Goal: Task Accomplishment & Management: Manage account settings

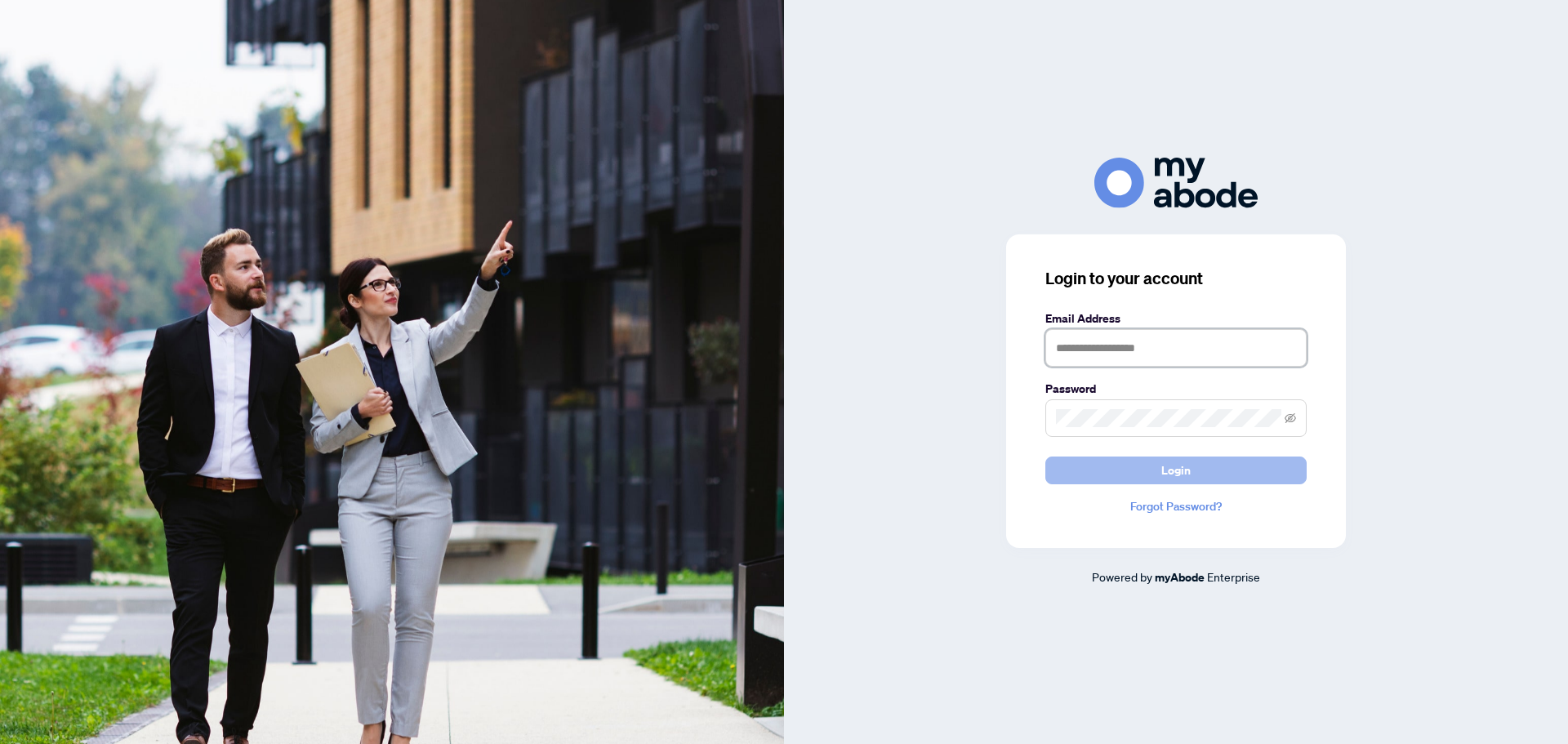
type input "**********"
click at [1160, 468] on button "Login" at bounding box center [1176, 471] width 261 height 28
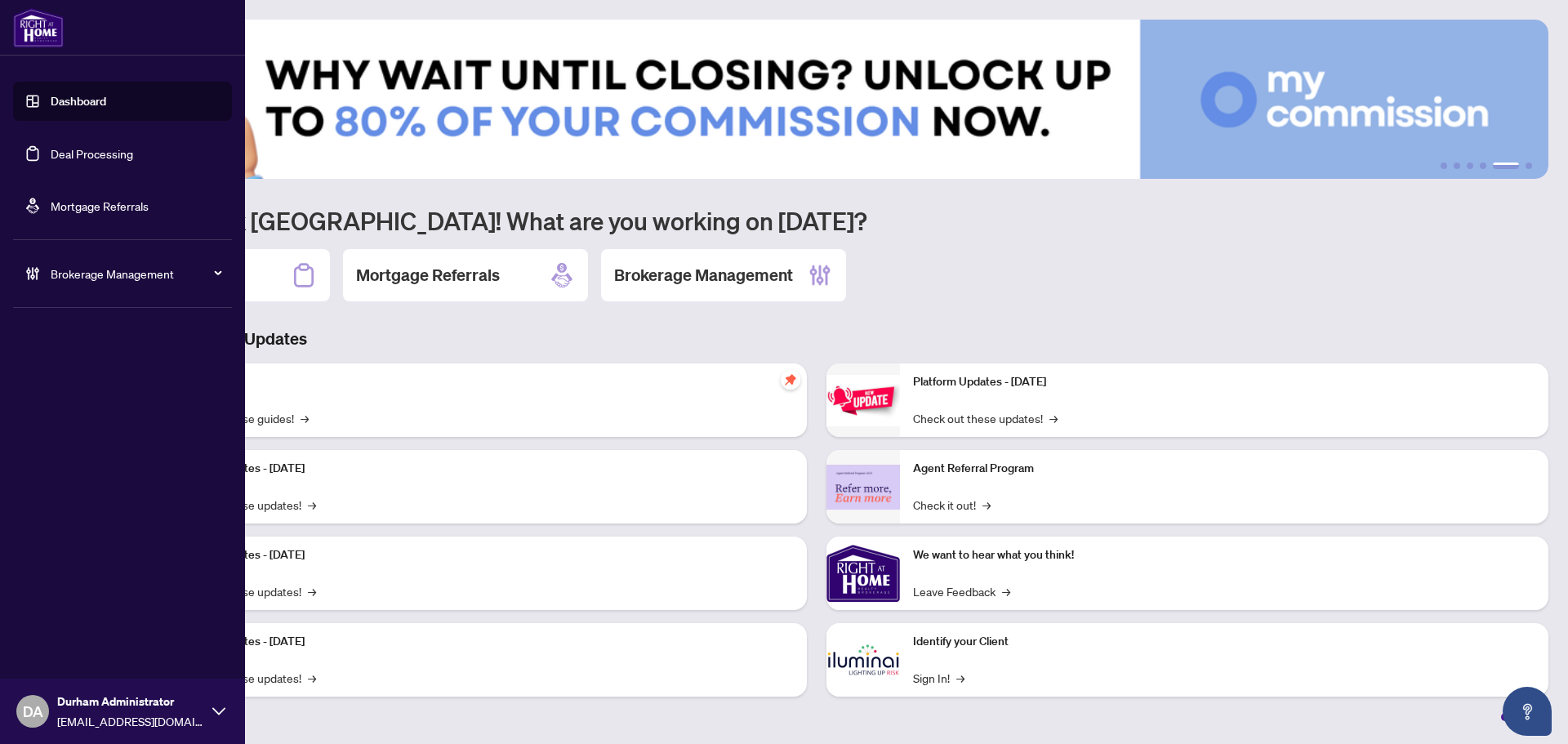
click at [129, 285] on div "Brokerage Management" at bounding box center [122, 273] width 219 height 39
click at [81, 390] on link "Manage Agents" at bounding box center [75, 391] width 81 height 15
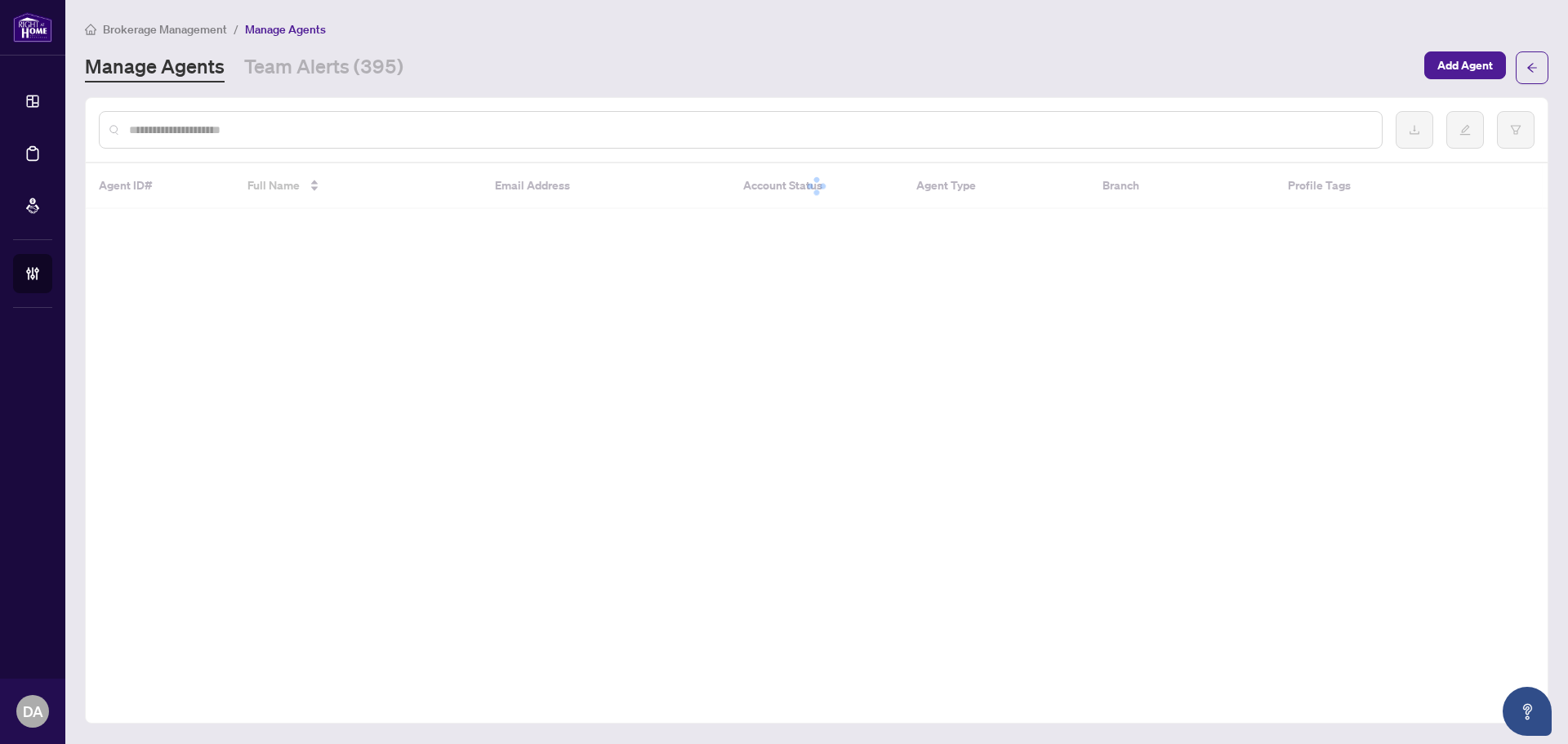
click at [562, 143] on div at bounding box center [740, 130] width 1283 height 37
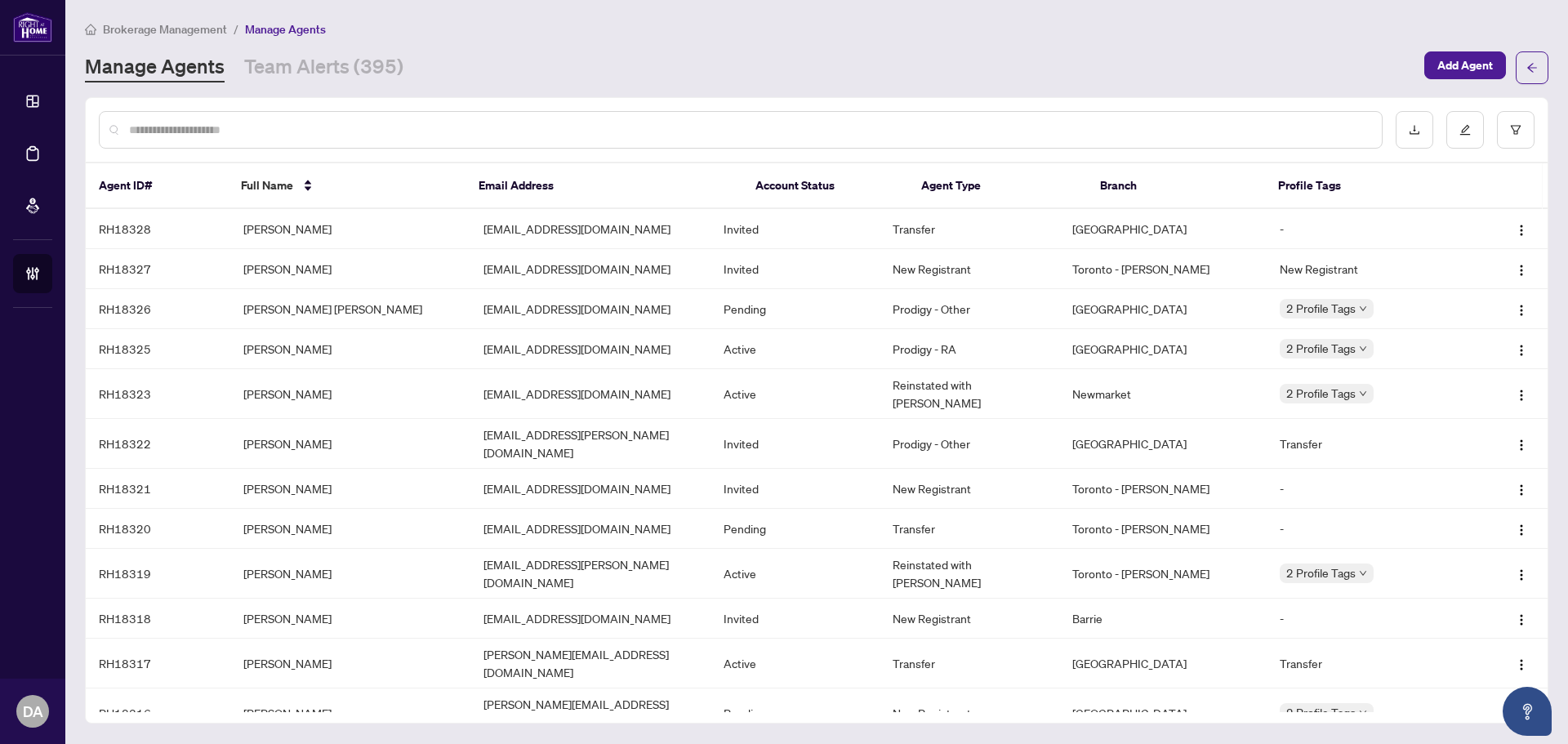
click at [543, 127] on input "text" at bounding box center [748, 130] width 1240 height 18
paste input "*********"
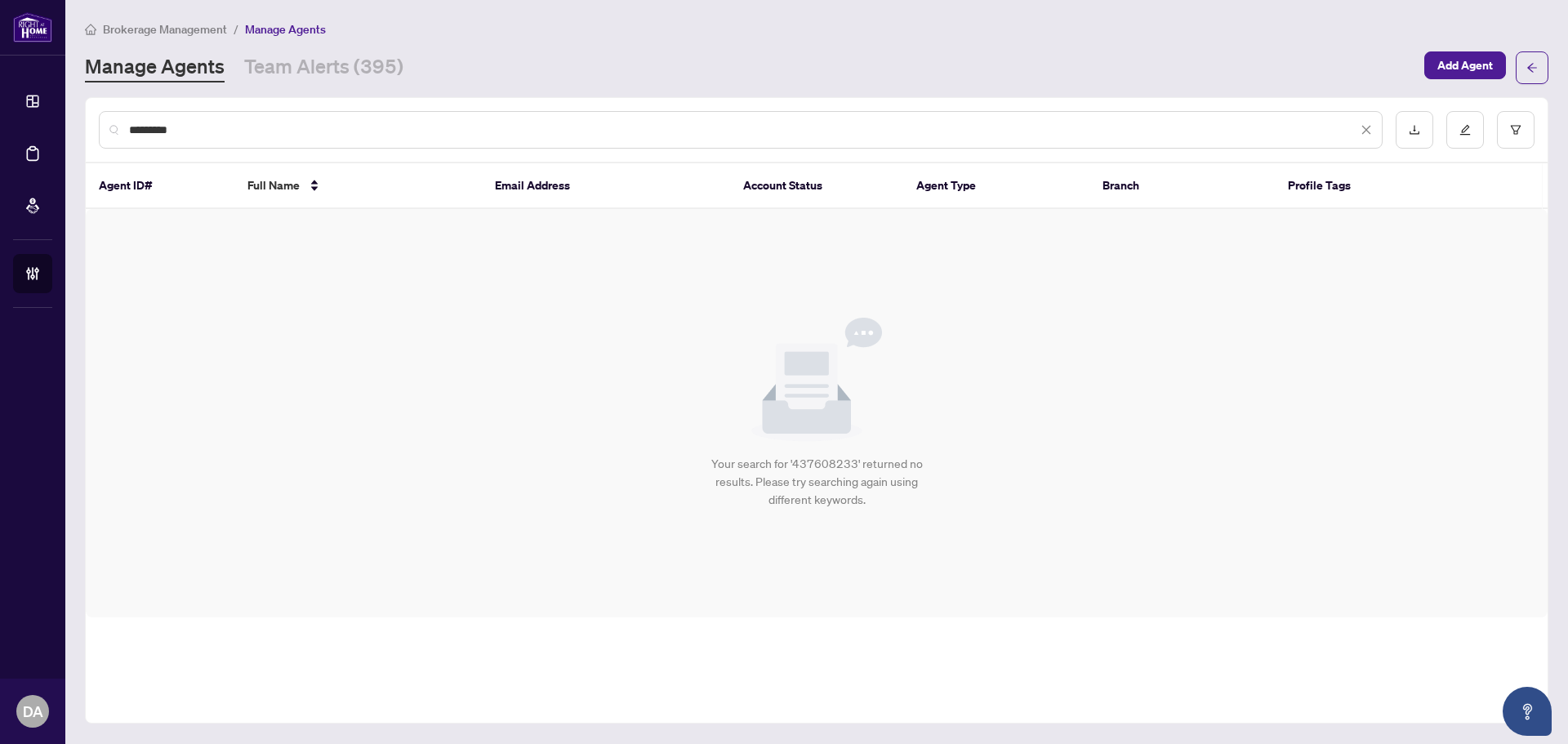
type input "*********"
click at [377, 300] on div "Your search for '437608233' returned no results. Please try searching again usi…" at bounding box center [817, 413] width 1461 height 409
click at [590, 485] on div "Your search for '437608233' returned no results. Please try searching again usi…" at bounding box center [817, 413] width 1461 height 409
click at [247, 59] on link "Team Alerts (395)" at bounding box center [323, 68] width 159 height 30
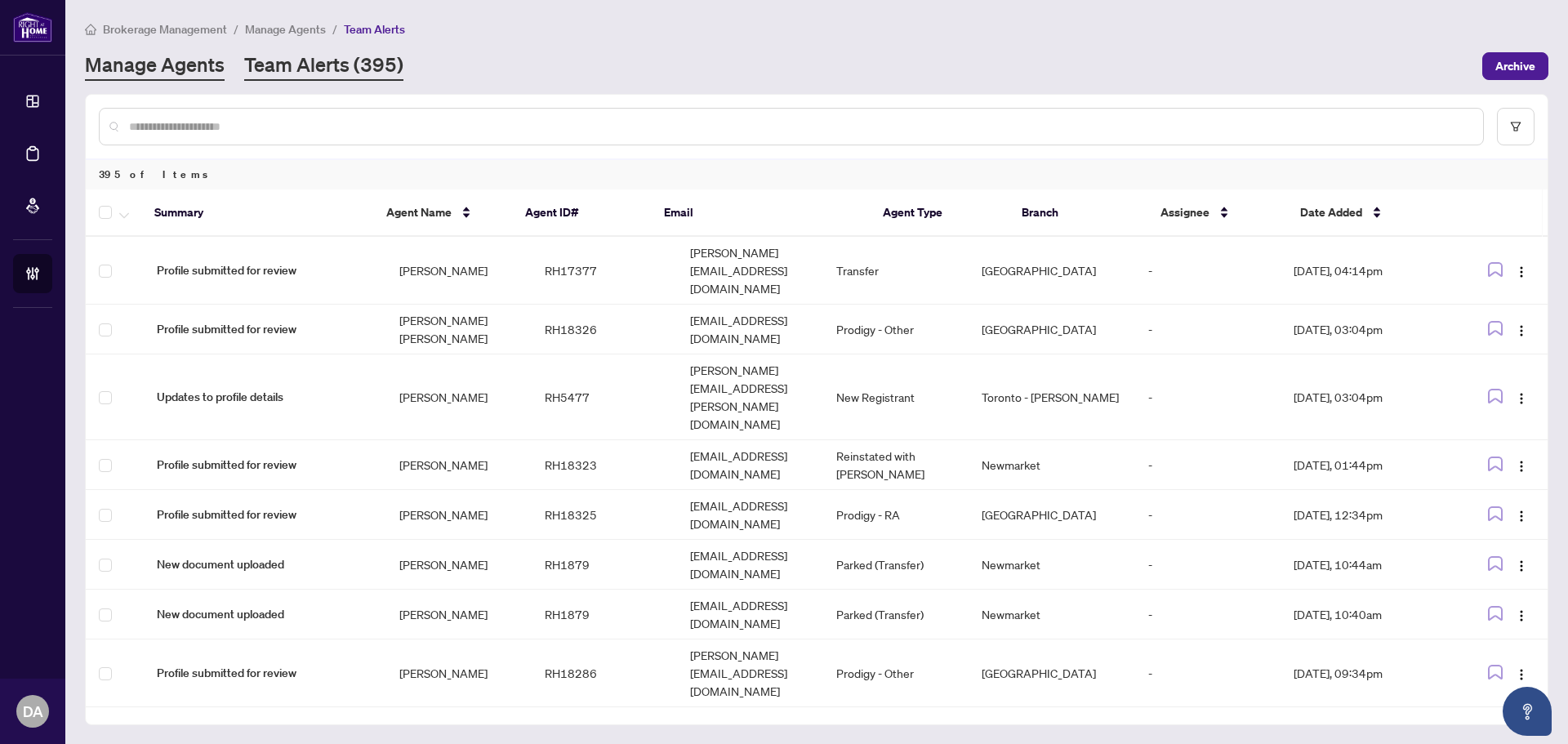
click at [143, 68] on link "Manage Agents" at bounding box center [155, 66] width 140 height 30
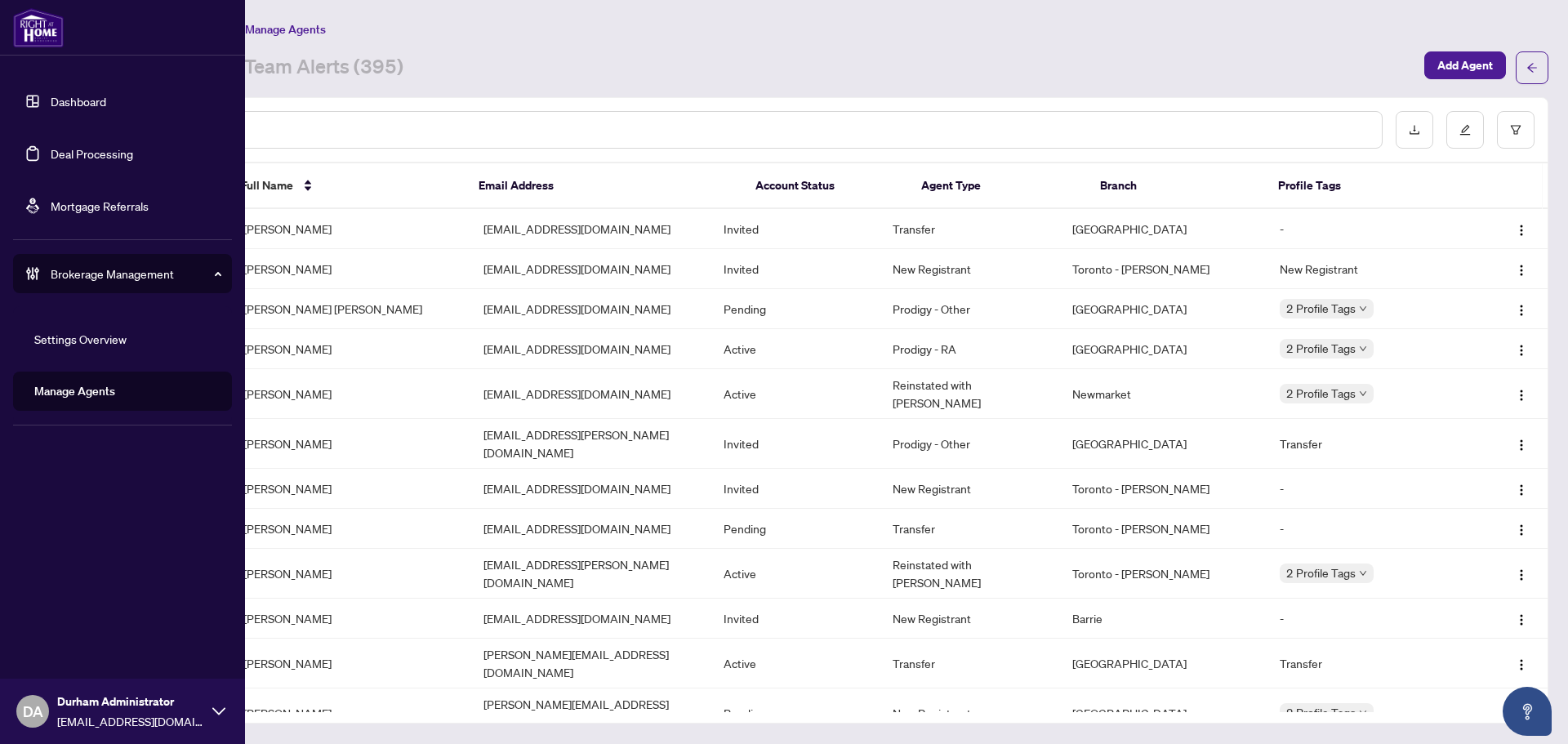
click at [50, 99] on link "Dashboard" at bounding box center [78, 101] width 55 height 15
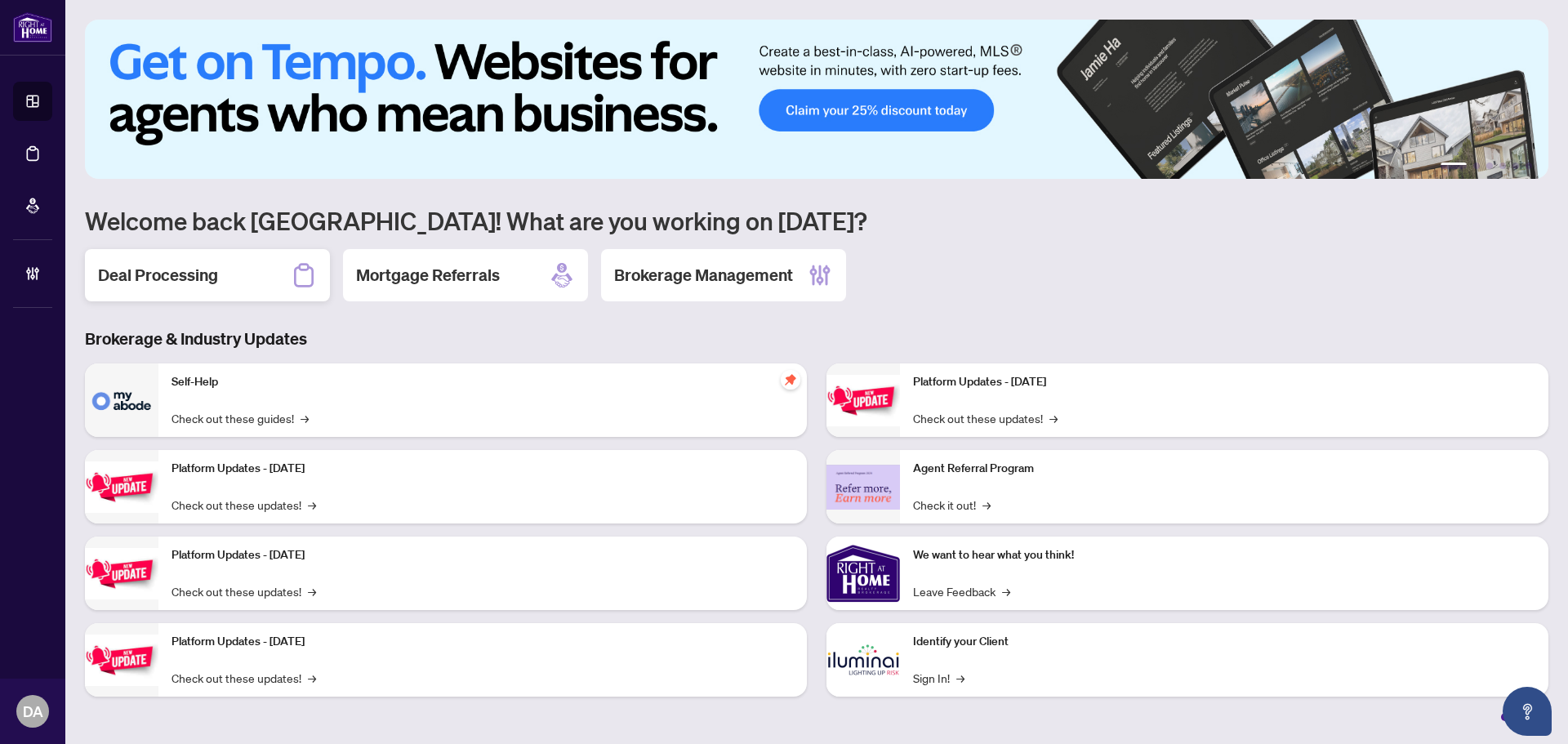
click at [228, 266] on div "Deal Processing" at bounding box center [207, 275] width 245 height 52
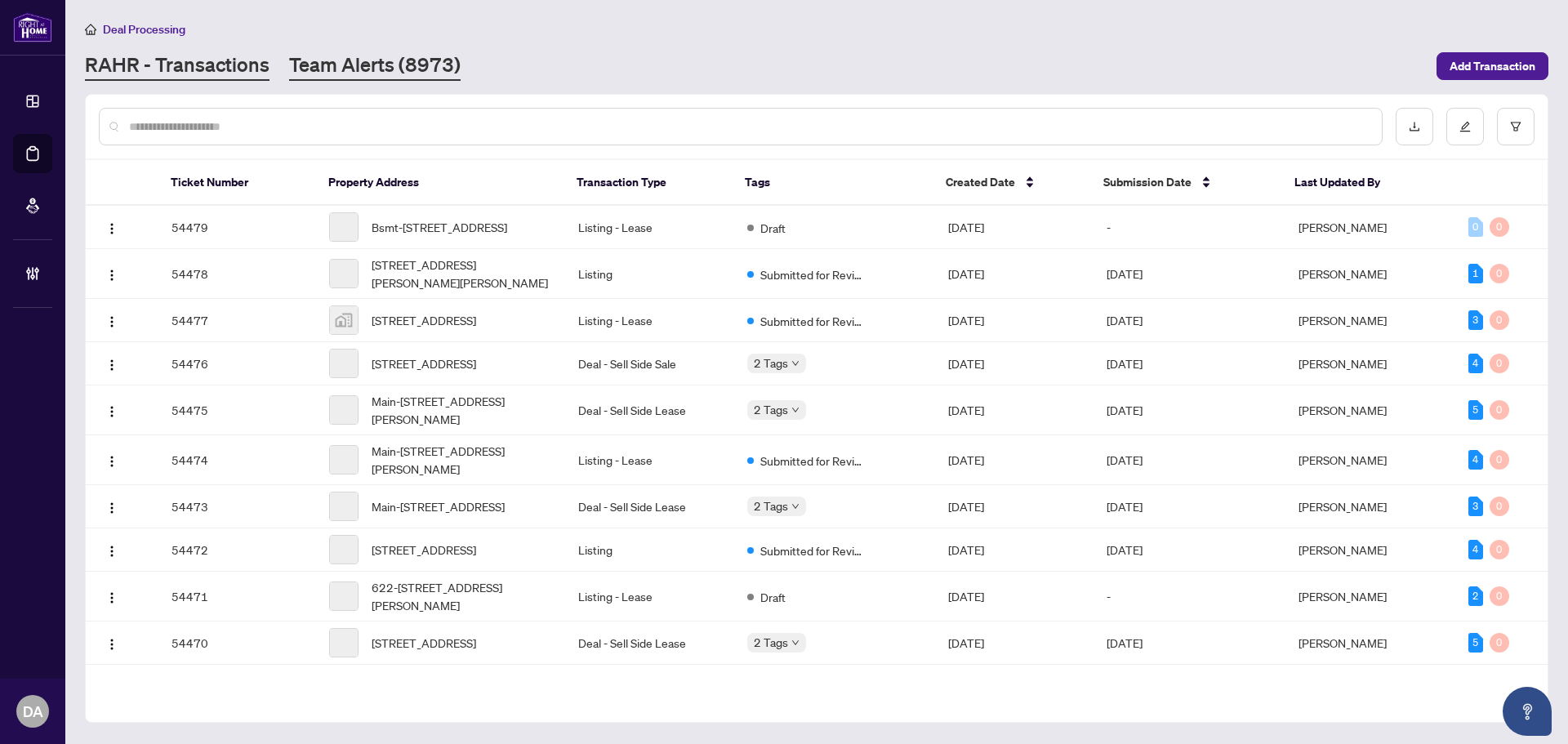
click at [329, 59] on link "Team Alerts (8973)" at bounding box center [375, 66] width 172 height 30
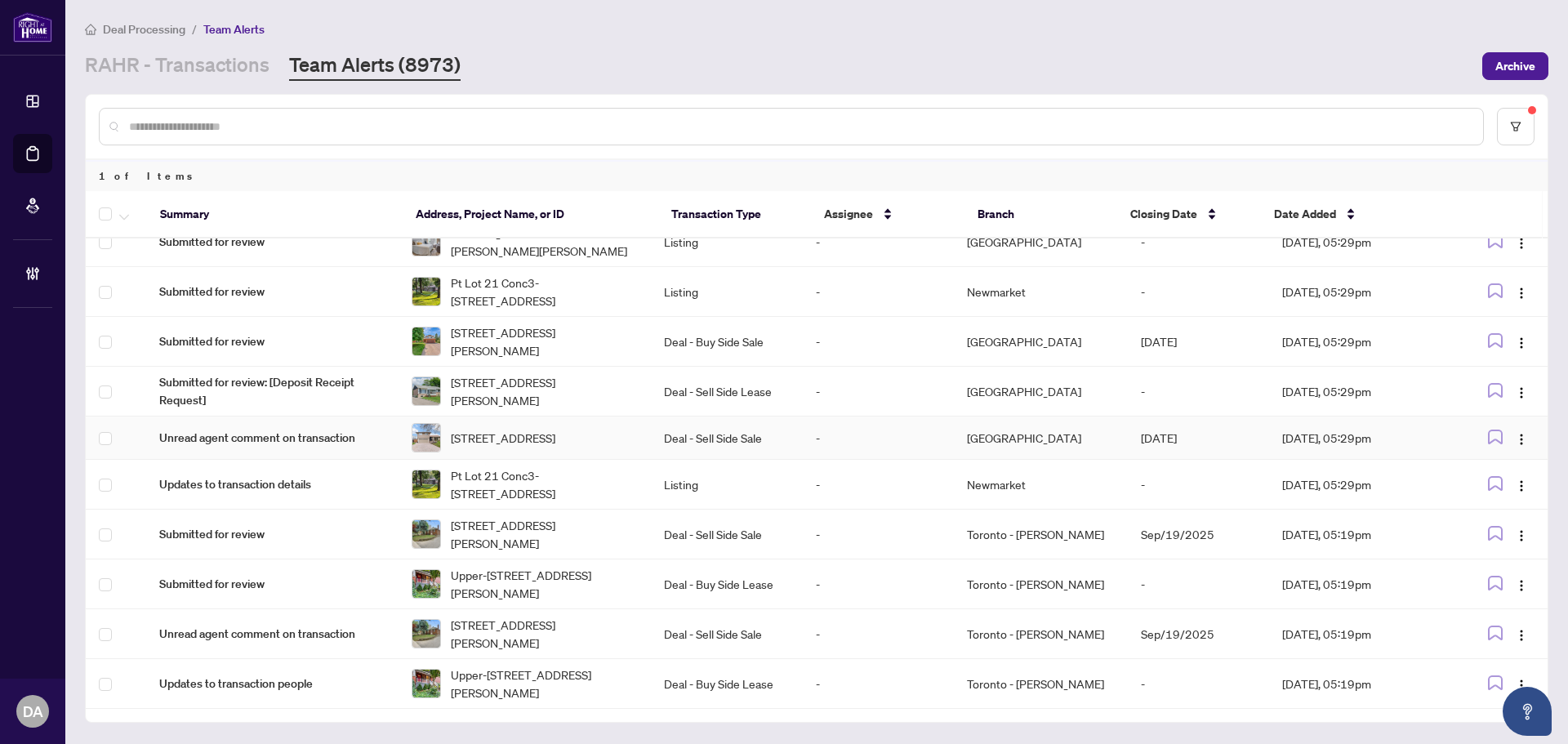
scroll to position [526, 0]
click at [1521, 113] on button "button" at bounding box center [1516, 126] width 37 height 37
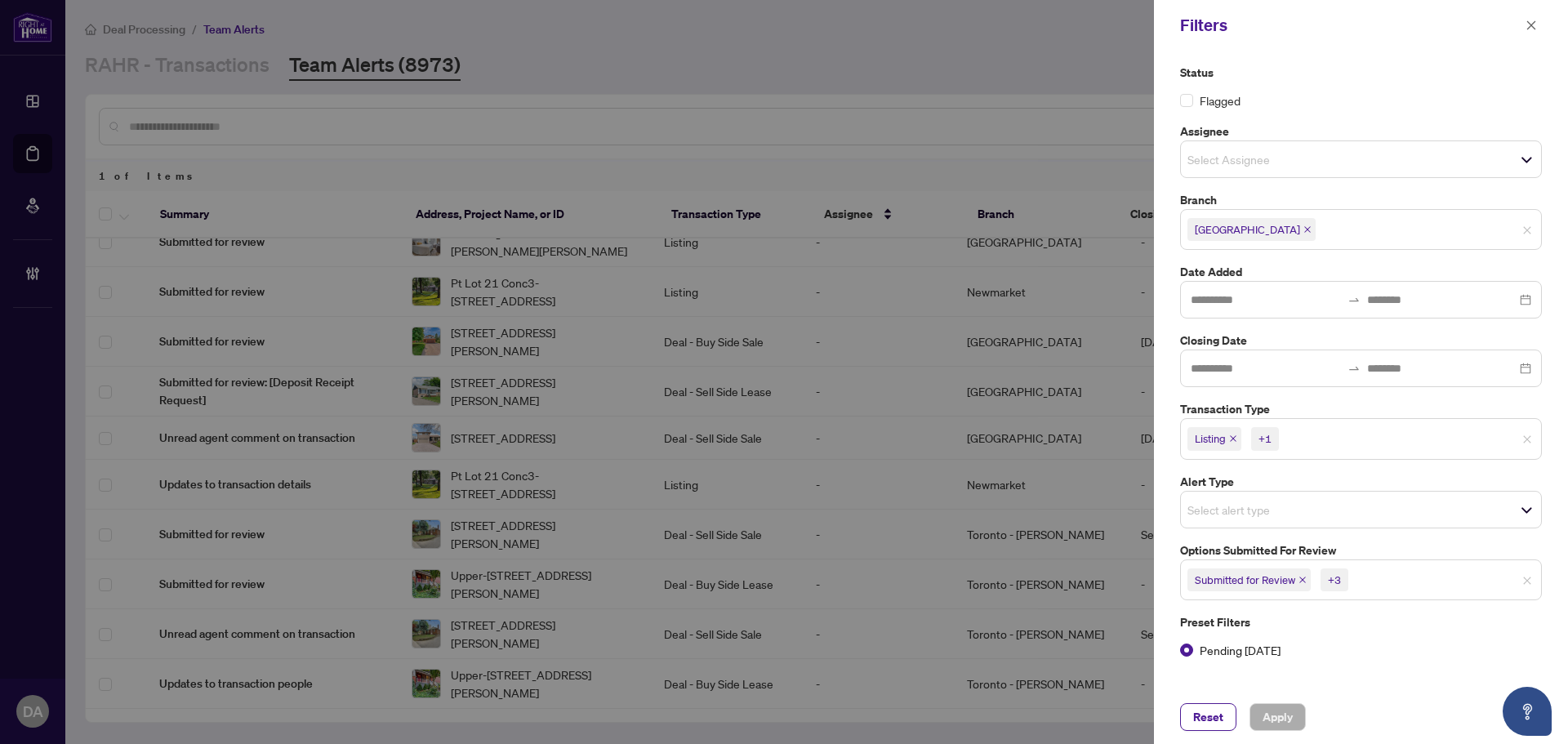
click at [1061, 151] on div at bounding box center [784, 372] width 1568 height 744
drag, startPoint x: 1537, startPoint y: 15, endPoint x: 1515, endPoint y: 27, distance: 25.1
click at [1535, 15] on div "Filters" at bounding box center [1361, 25] width 414 height 50
drag, startPoint x: 182, startPoint y: 105, endPoint x: 506, endPoint y: 45, distance: 329.5
click at [187, 102] on div at bounding box center [784, 372] width 1568 height 744
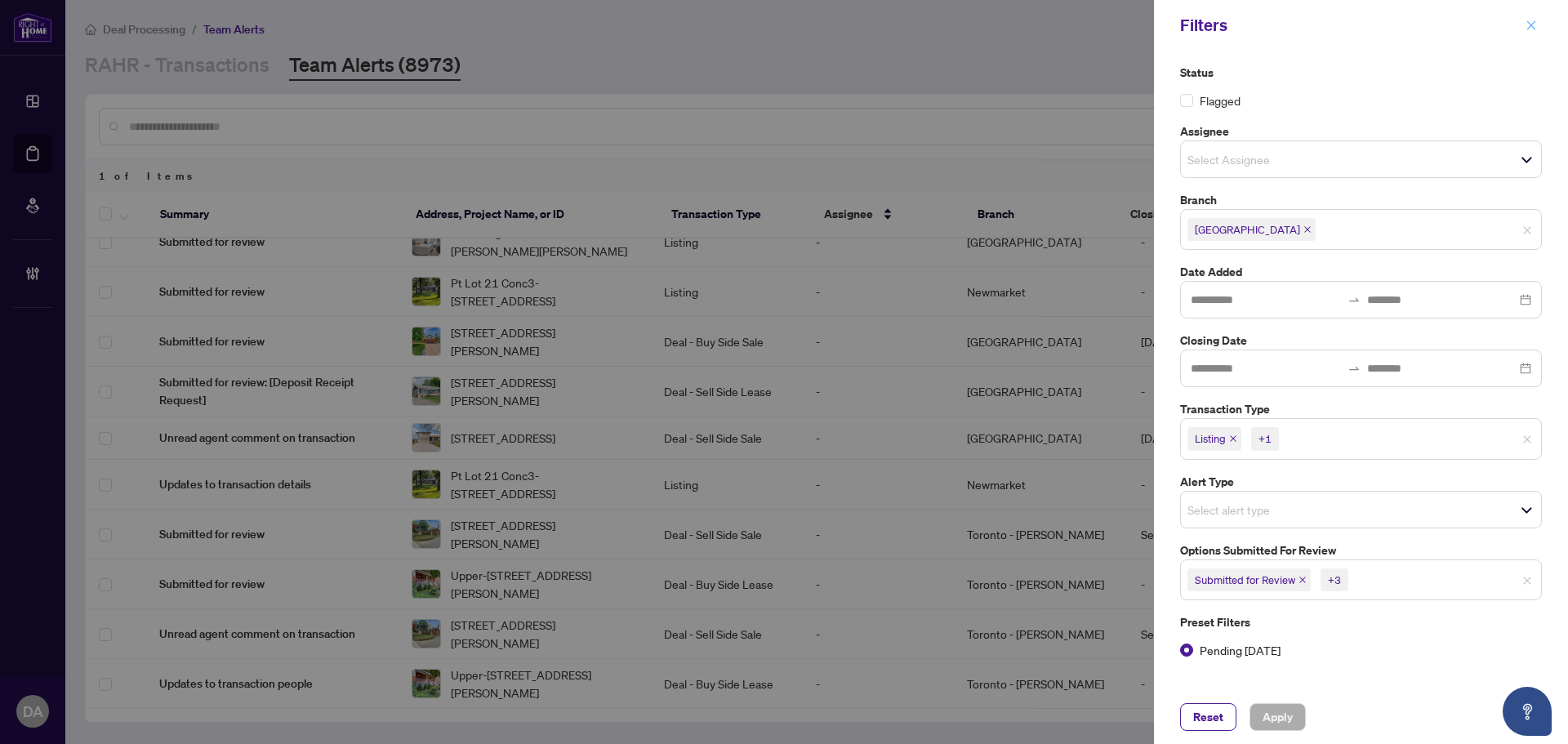
click at [1538, 30] on button "button" at bounding box center [1532, 26] width 22 height 20
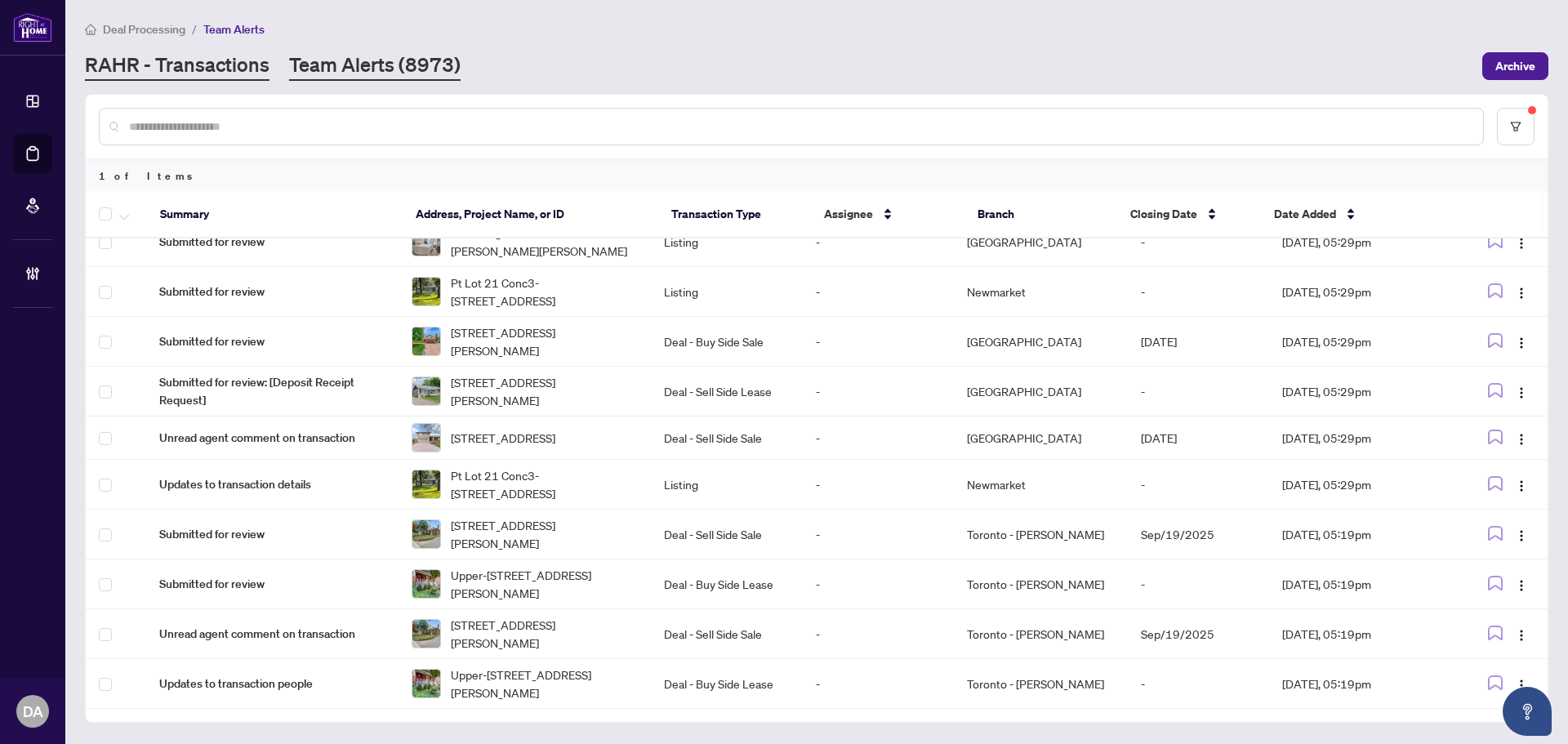
click at [212, 78] on link "RAHR - Transactions" at bounding box center [177, 66] width 184 height 30
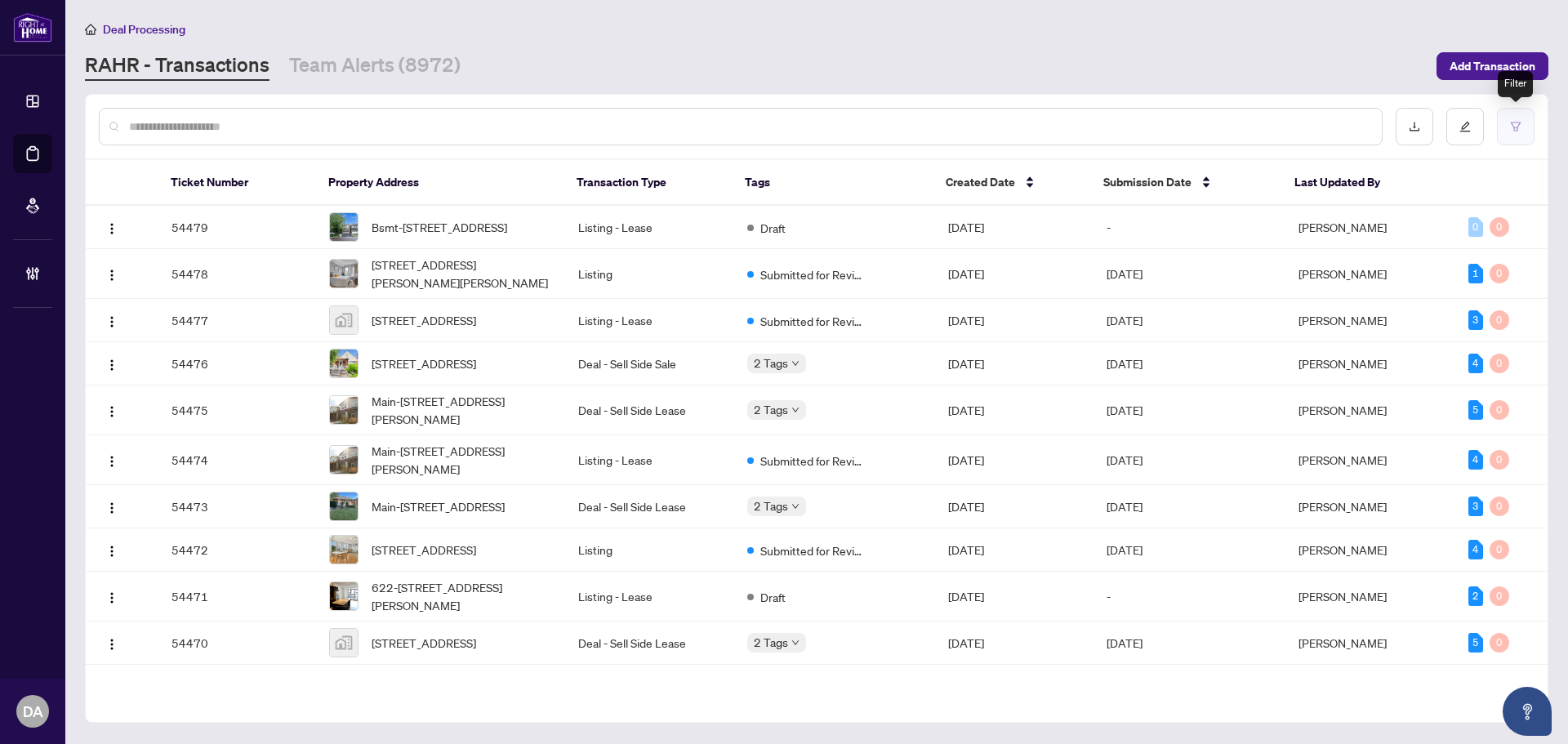
click at [1503, 121] on button "button" at bounding box center [1516, 126] width 37 height 37
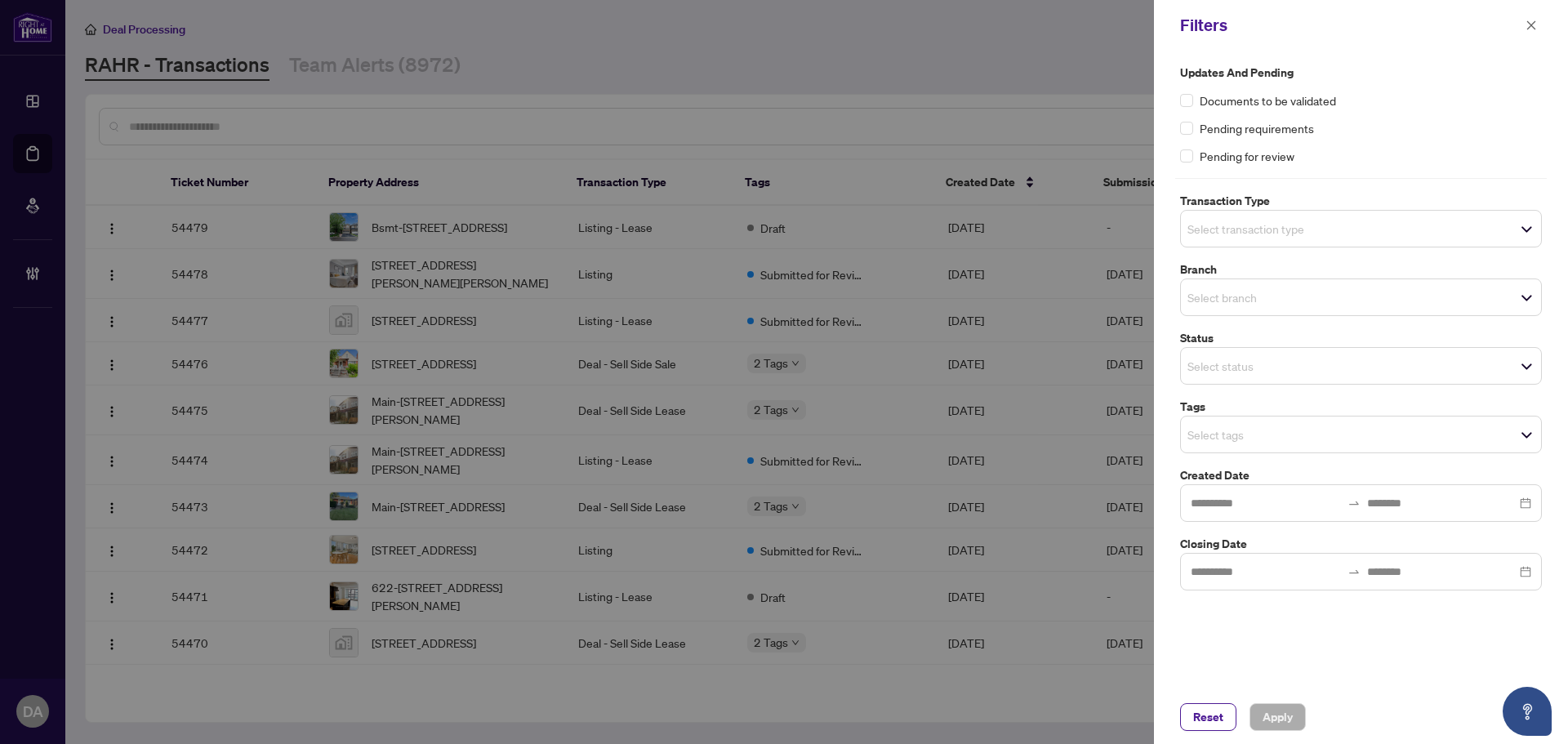
click at [1265, 235] on input "search" at bounding box center [1245, 229] width 114 height 20
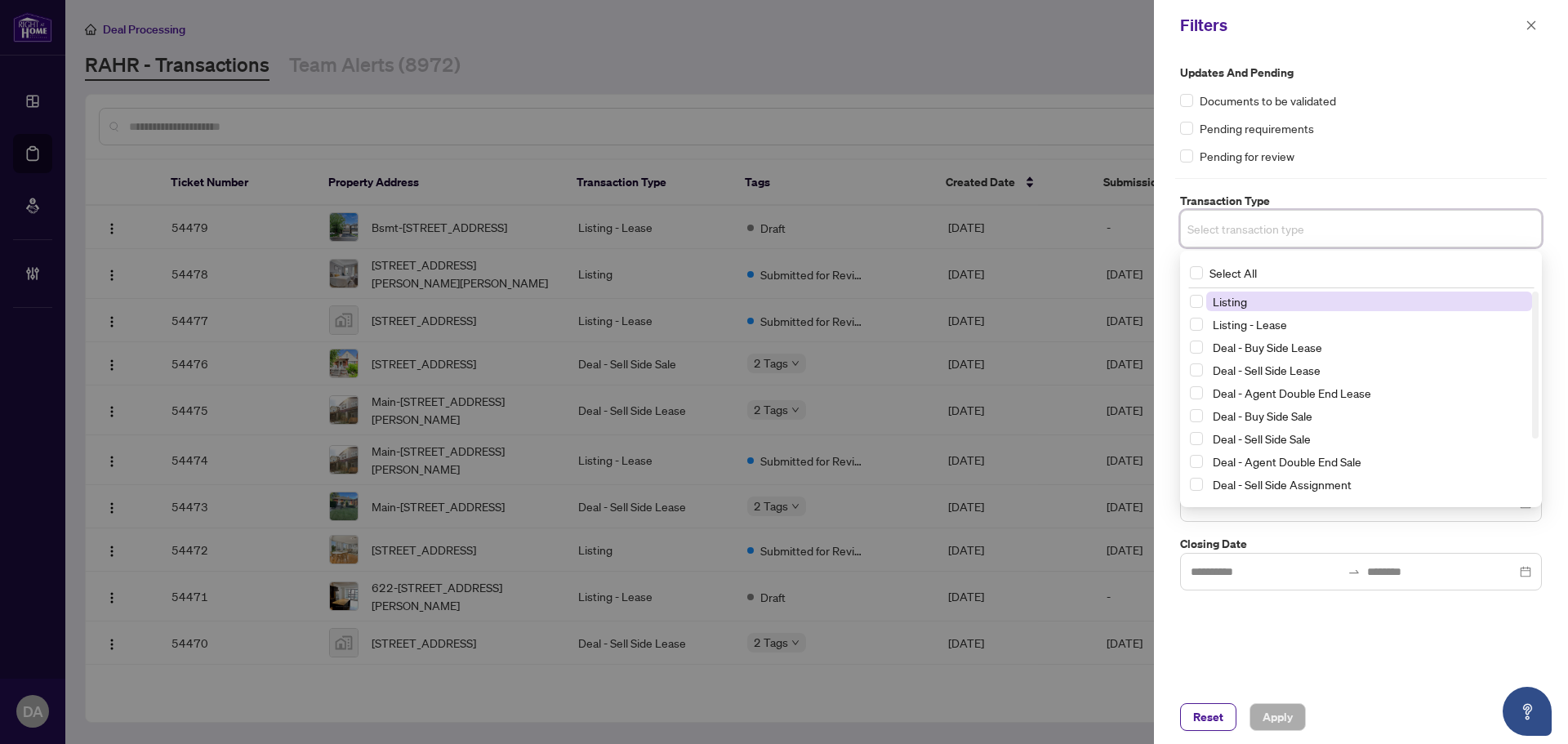
click at [1250, 306] on span "Listing" at bounding box center [1369, 302] width 325 height 20
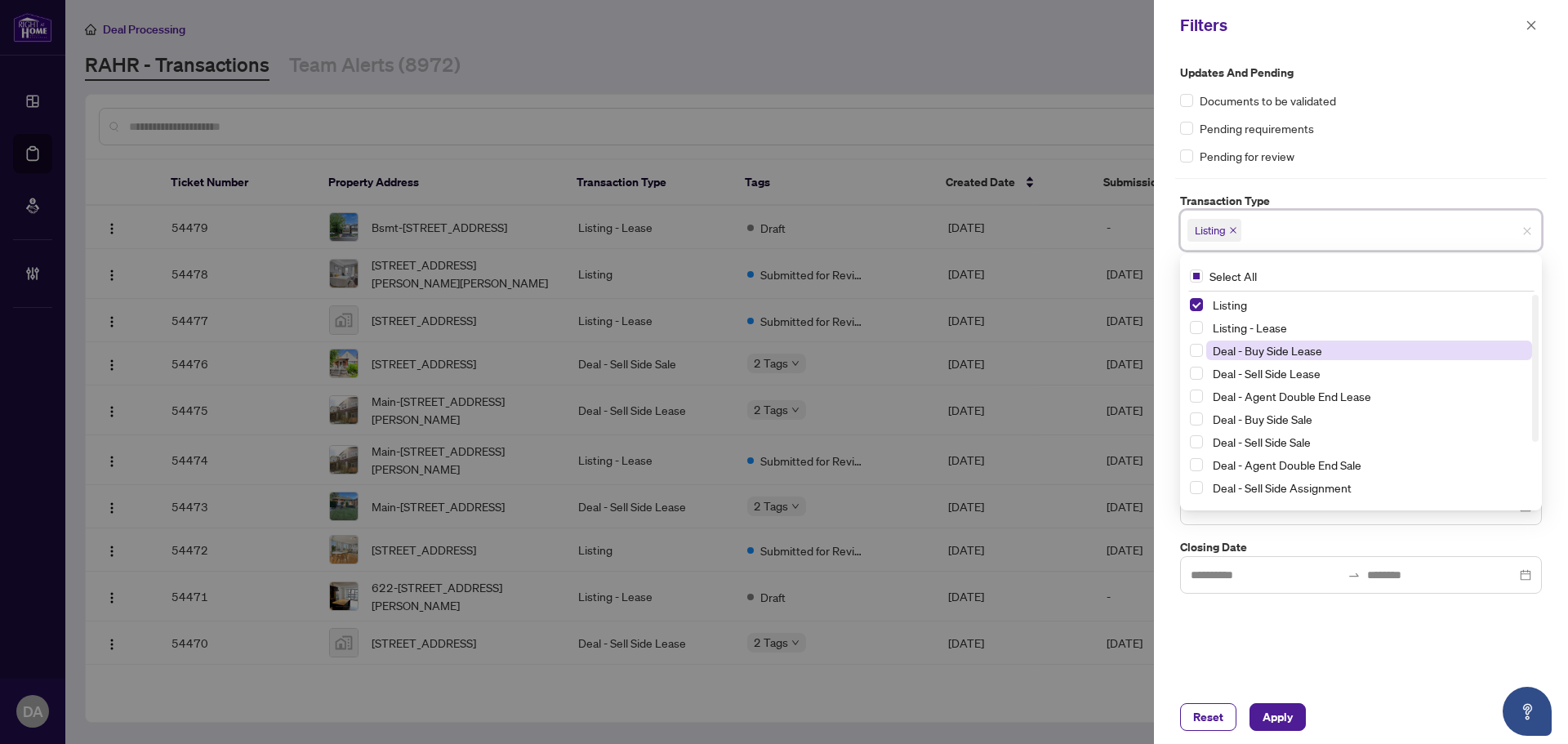
drag, startPoint x: 1250, startPoint y: 330, endPoint x: 1321, endPoint y: 355, distance: 75.3
click at [1251, 331] on span "Listing - Lease" at bounding box center [1248, 328] width 74 height 15
click at [1354, 169] on div "Updates and Pending Documents to be validated Pending requirements Pending for …" at bounding box center [1360, 329] width 372 height 530
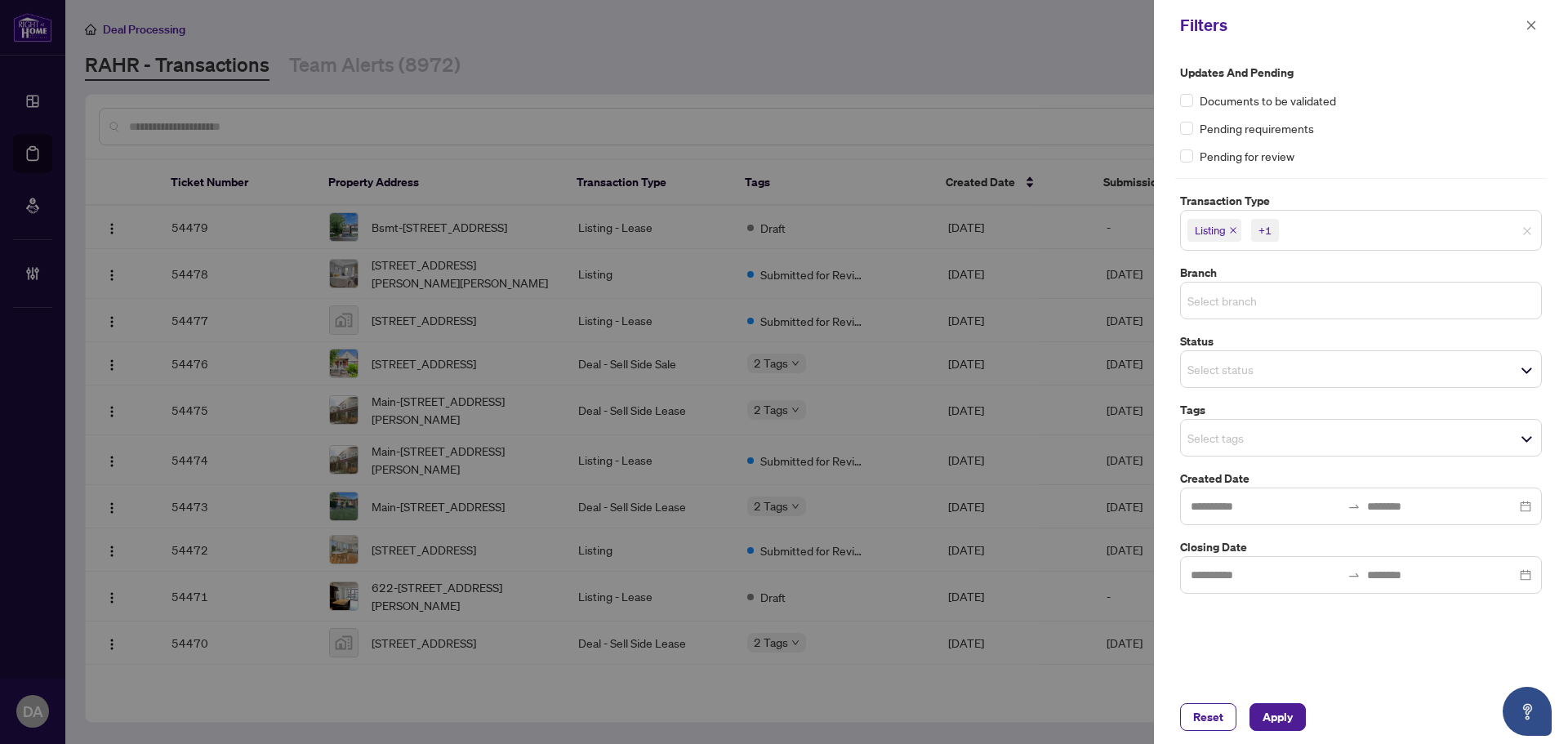
click at [1286, 298] on input "search" at bounding box center [1245, 301] width 114 height 20
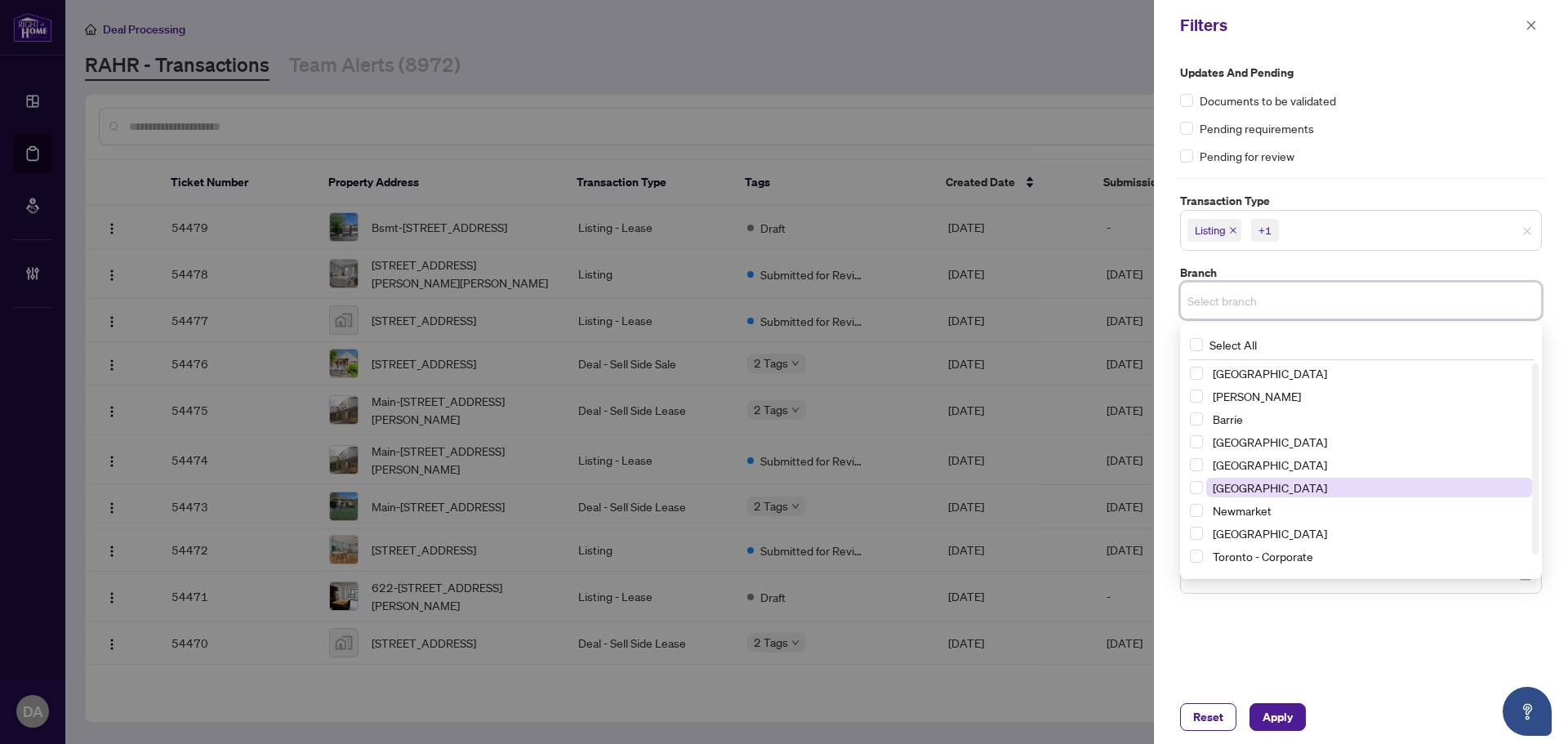
click at [1248, 489] on span "Mississauga" at bounding box center [1269, 487] width 114 height 15
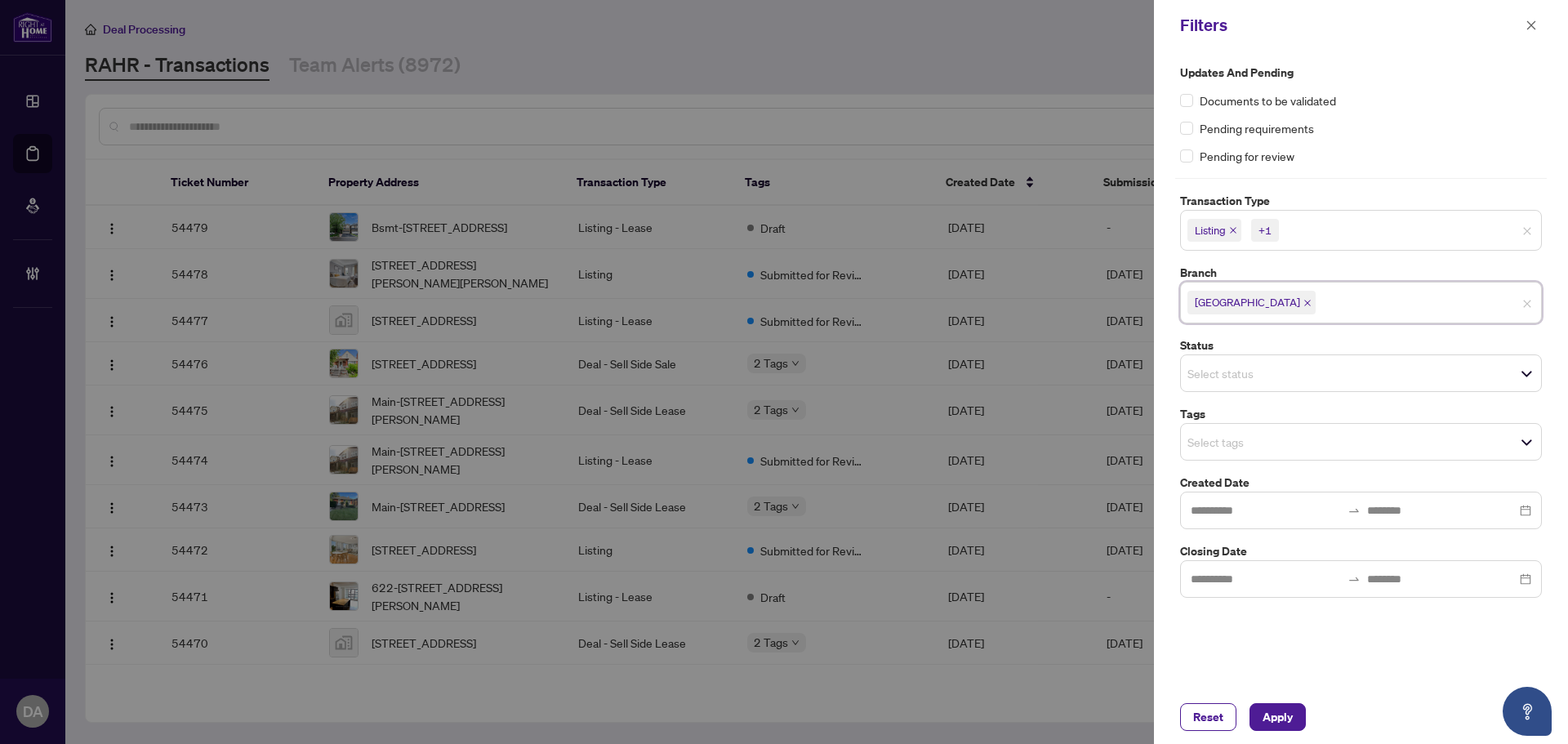
click at [1257, 250] on div "Listing +1" at bounding box center [1360, 230] width 362 height 40
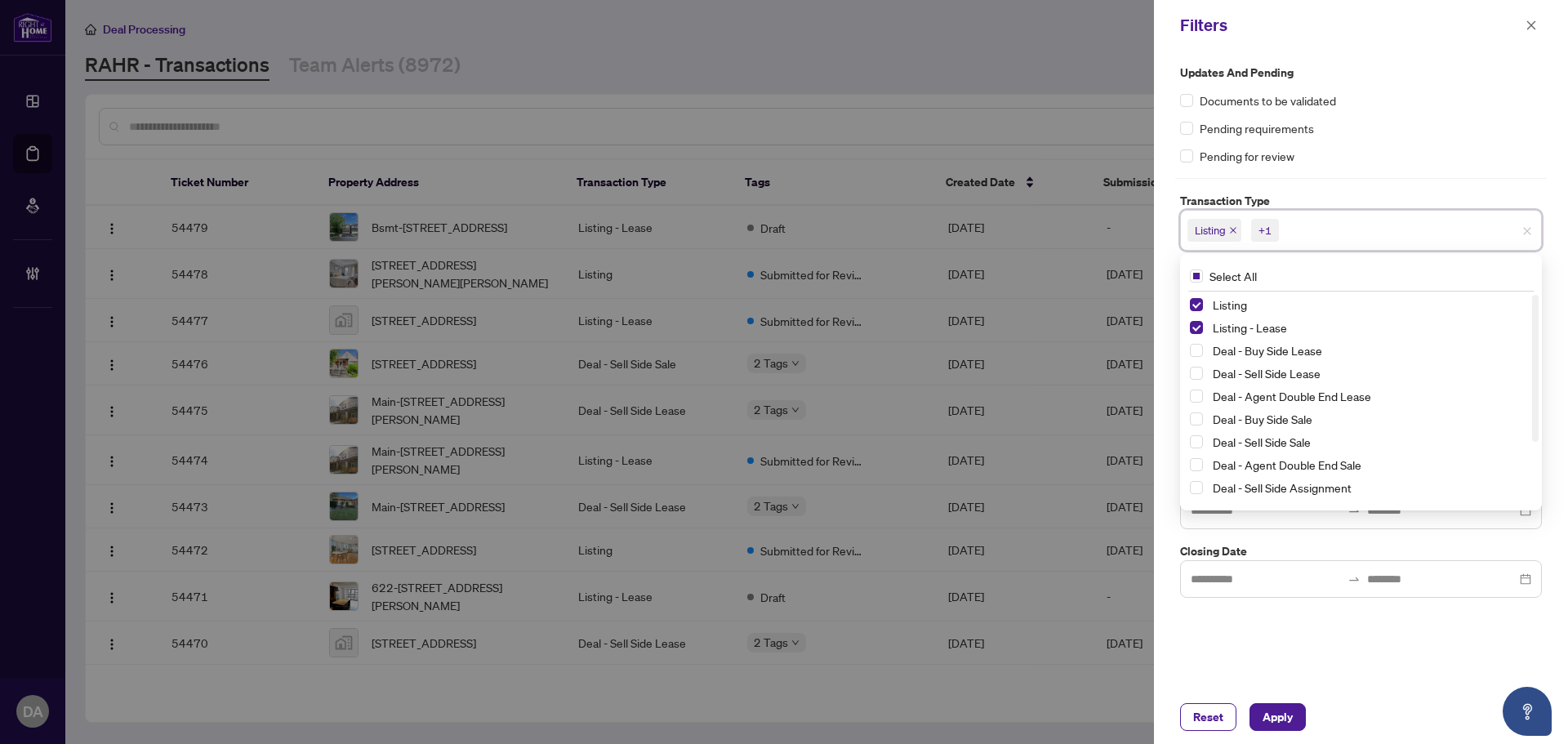
click at [1307, 599] on div "Updates and Pending Documents to be validated Pending requirements Pending for …" at bounding box center [1361, 370] width 414 height 639
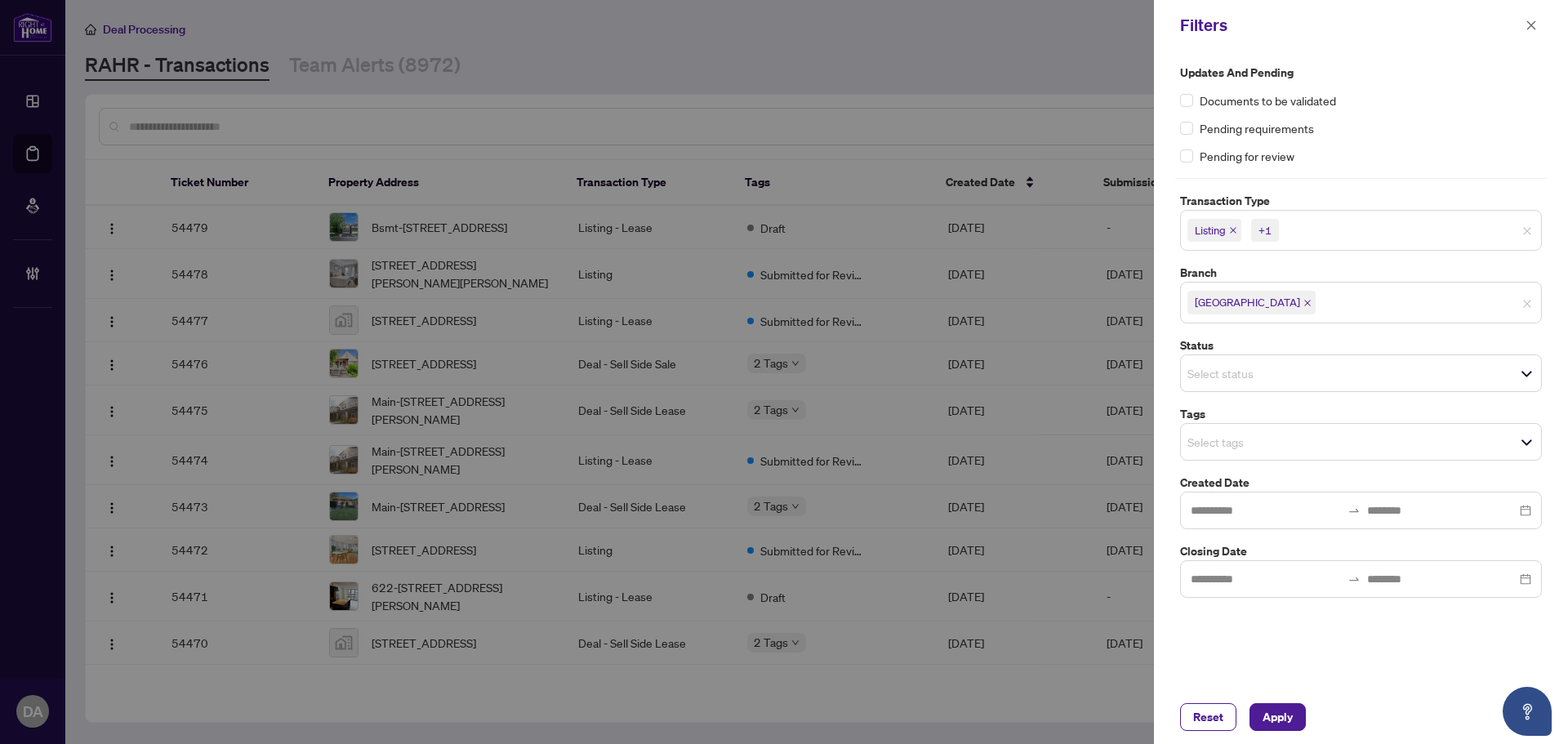
click at [1309, 355] on div "Select status" at bounding box center [1360, 373] width 362 height 37
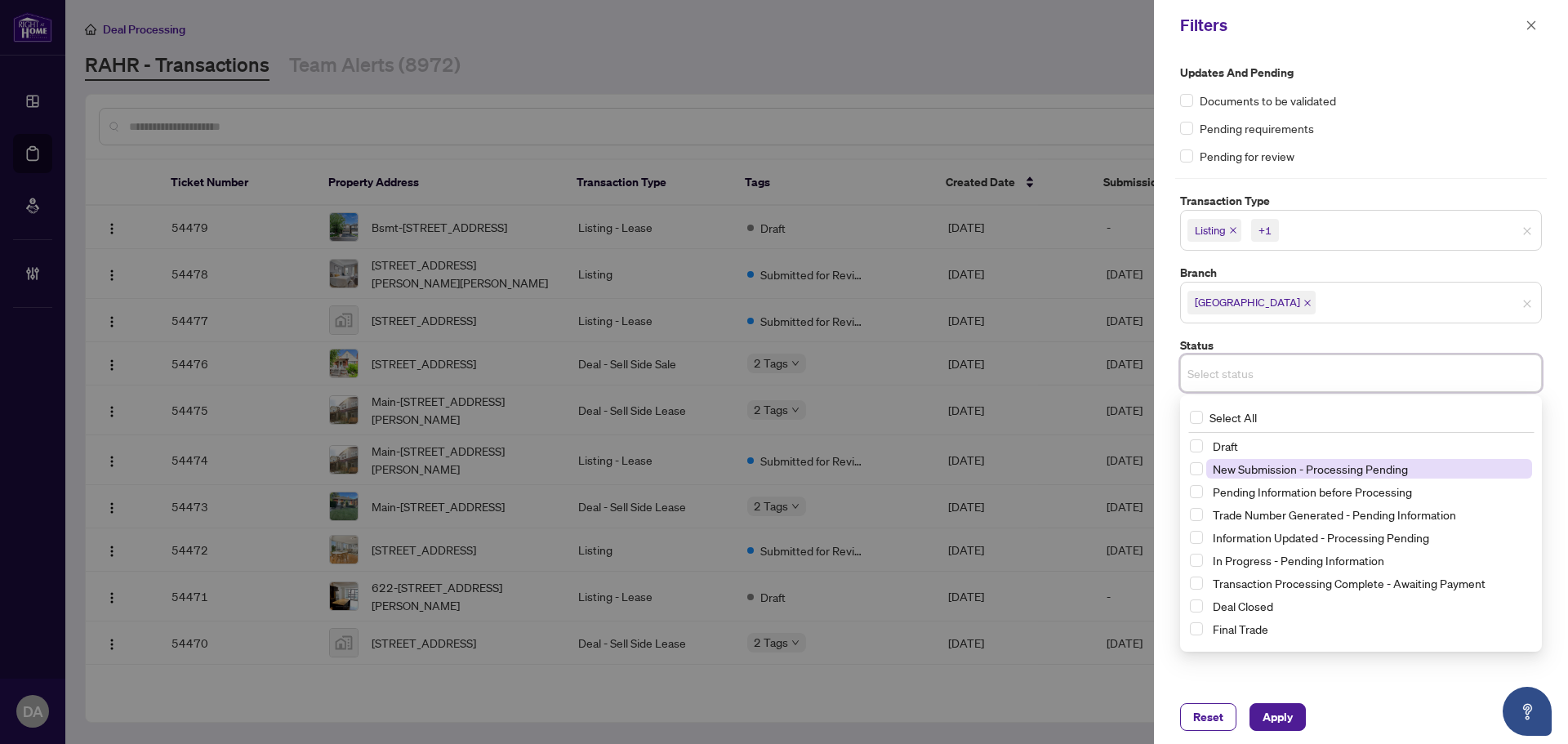
click at [1297, 472] on span "New Submission - Processing Pending" at bounding box center [1310, 469] width 195 height 15
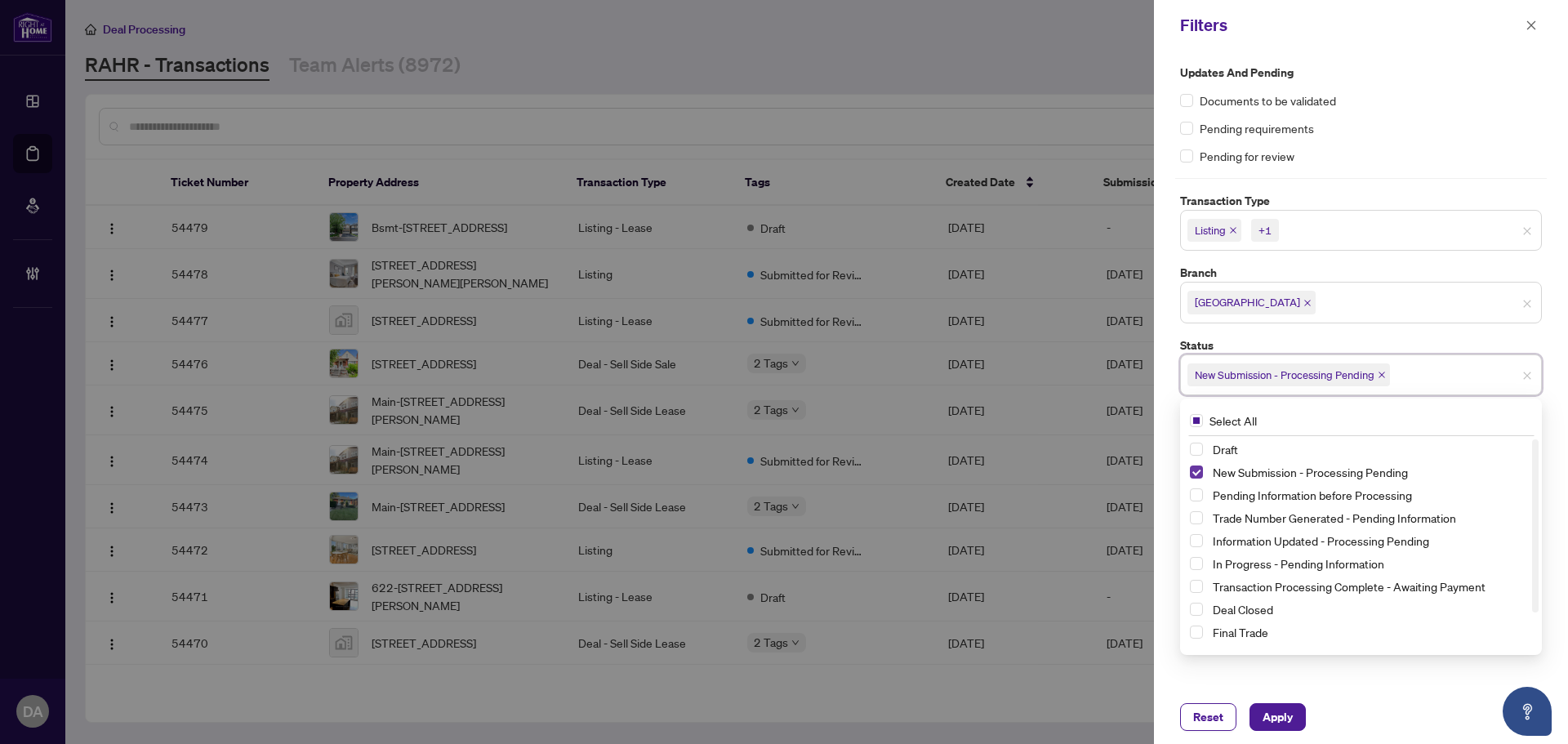
click at [1202, 468] on span "Select New Submission - Processing Pending" at bounding box center [1195, 472] width 13 height 13
click at [1288, 672] on div "Updates and Pending Documents to be validated Pending requirements Pending for …" at bounding box center [1361, 370] width 414 height 639
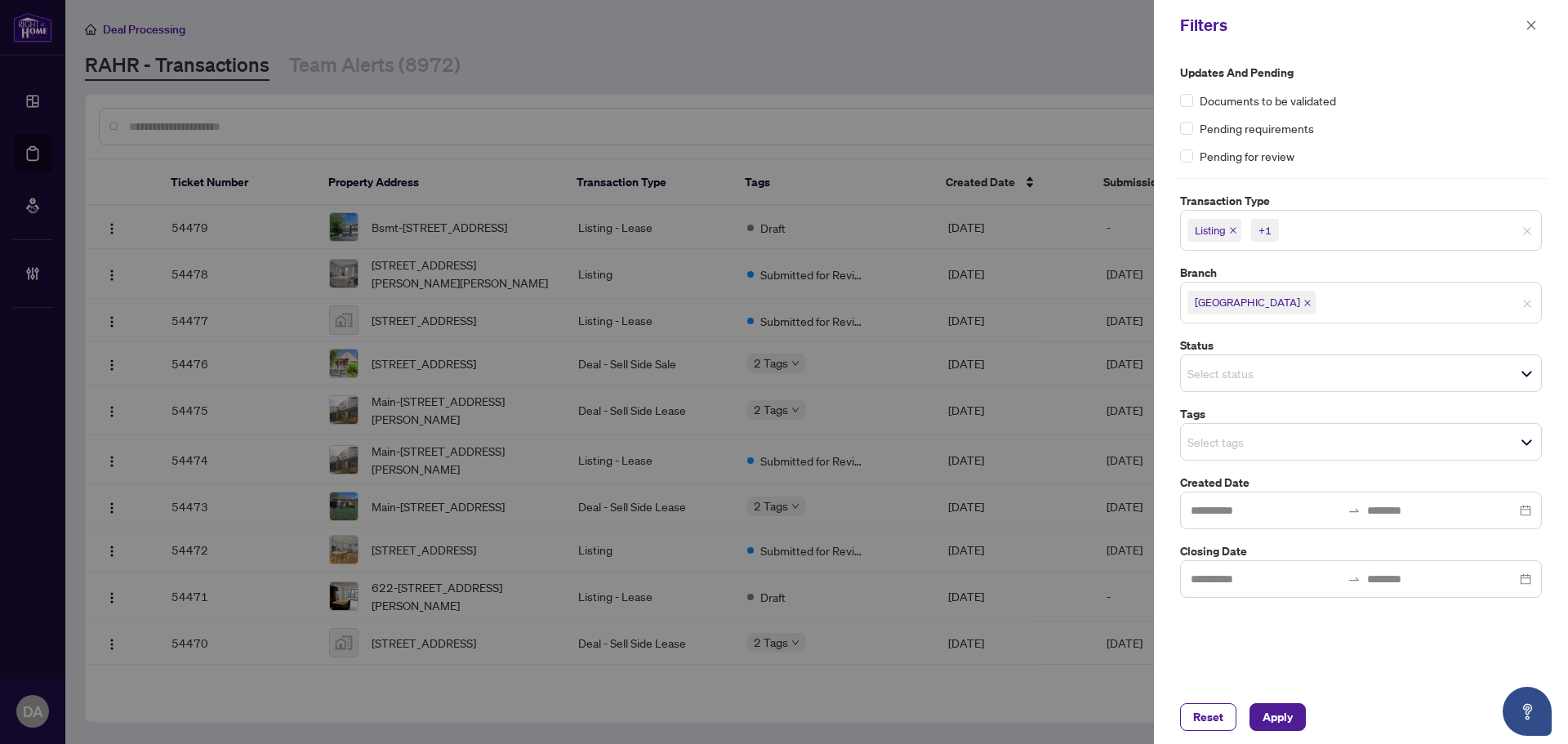
click at [1229, 448] on input "search" at bounding box center [1245, 442] width 114 height 20
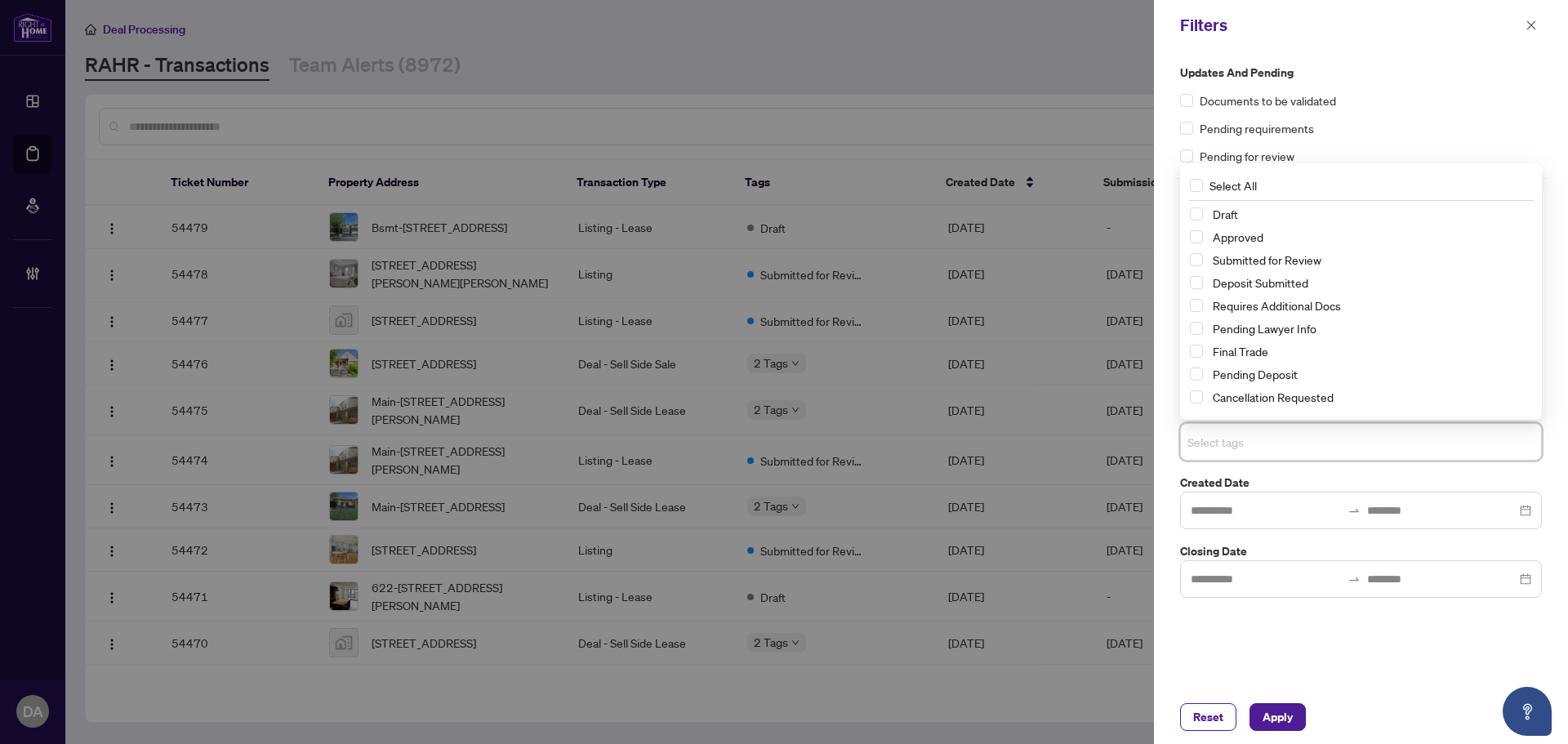
drag, startPoint x: 1292, startPoint y: 610, endPoint x: 1293, endPoint y: 579, distance: 31.0
click at [1291, 610] on div "Updates and Pending Documents to be validated Pending requirements Pending for …" at bounding box center [1361, 370] width 414 height 639
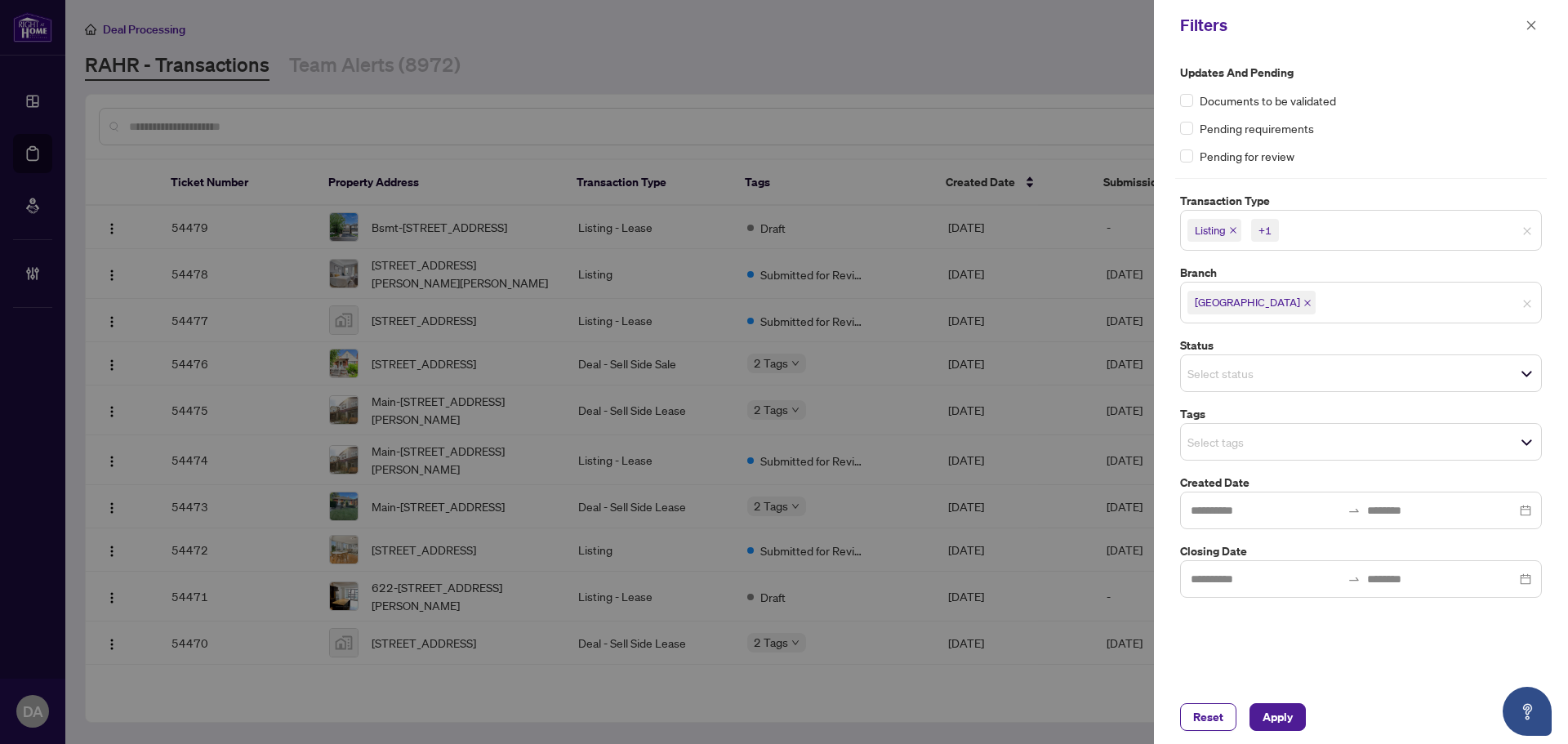
click at [1274, 432] on input "search" at bounding box center [1245, 442] width 114 height 20
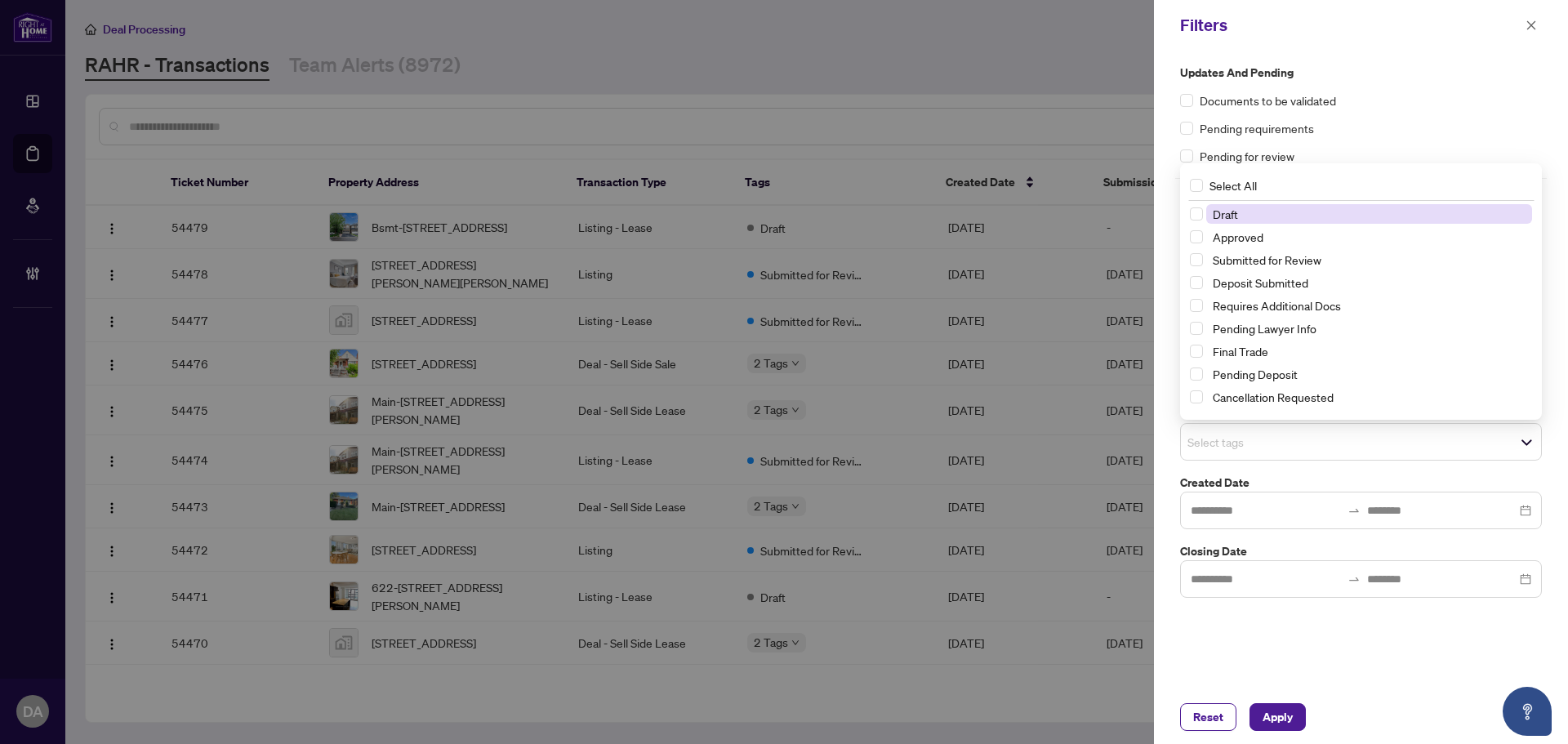
click at [1271, 479] on label "Created Date" at bounding box center [1360, 483] width 362 height 18
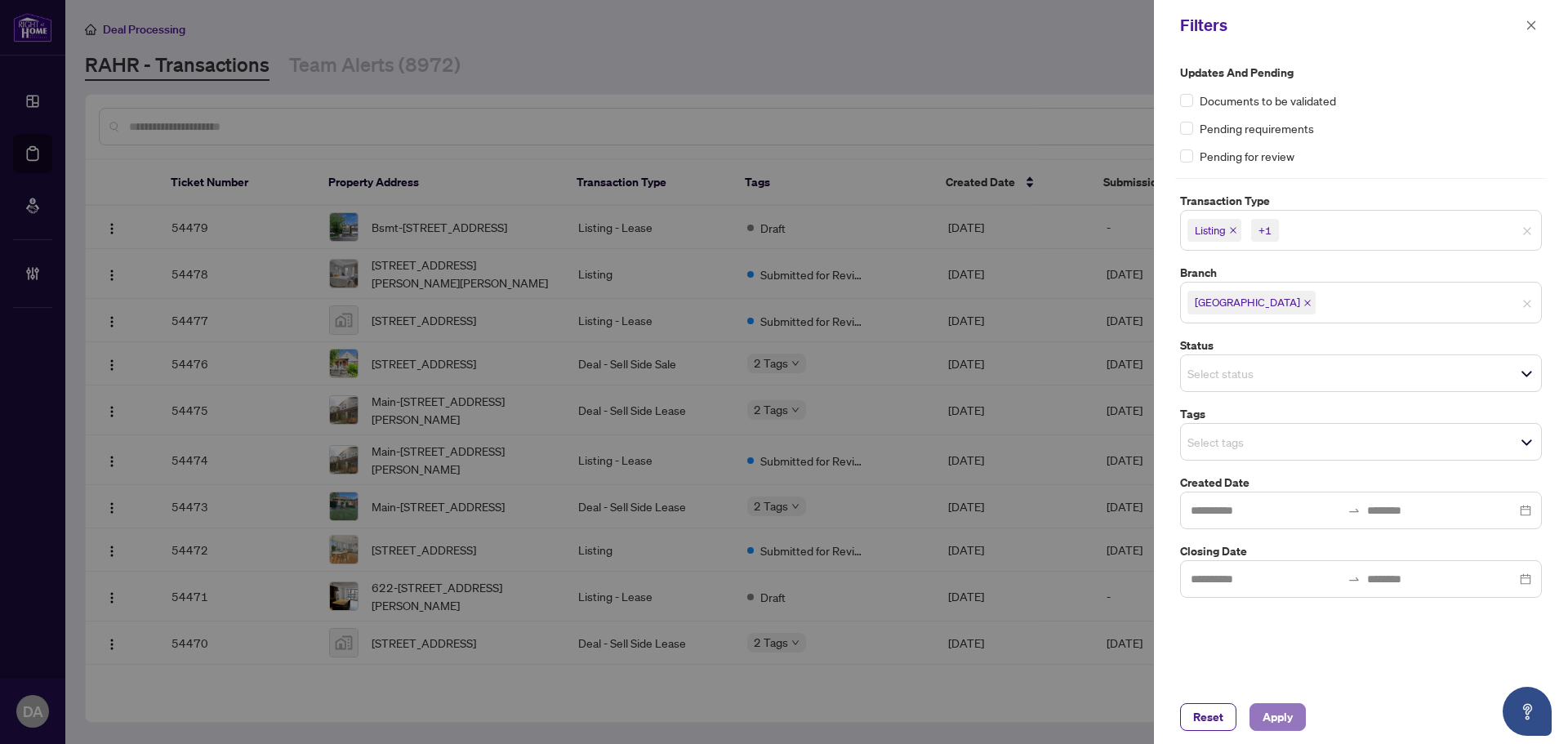
click at [1272, 714] on span "Apply" at bounding box center [1277, 717] width 31 height 26
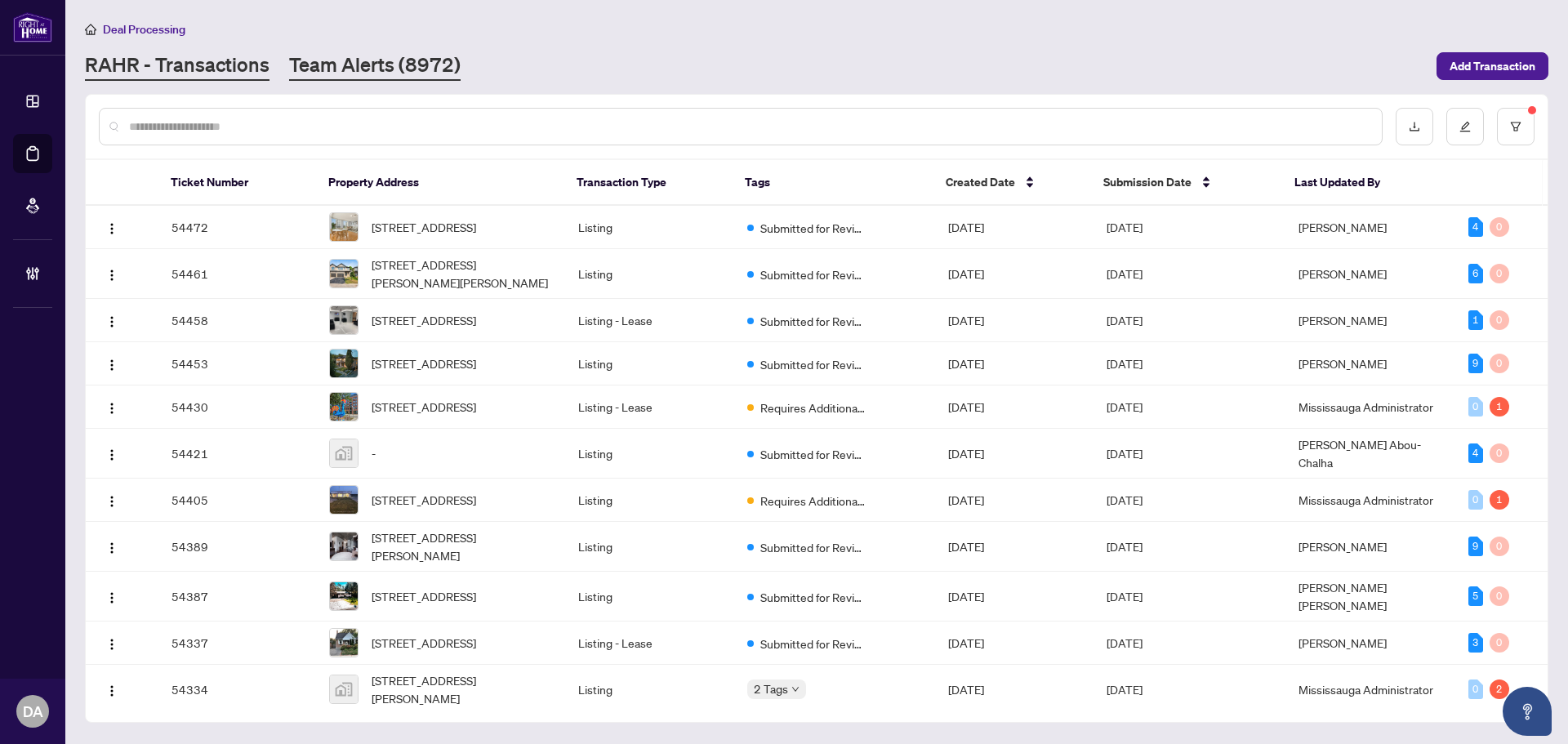
click at [335, 50] on div "Deal Processing RAHR - Transactions Team Alerts (8972) Add Transaction" at bounding box center [817, 50] width 1463 height 61
click at [335, 62] on link "Team Alerts (8972)" at bounding box center [375, 66] width 172 height 30
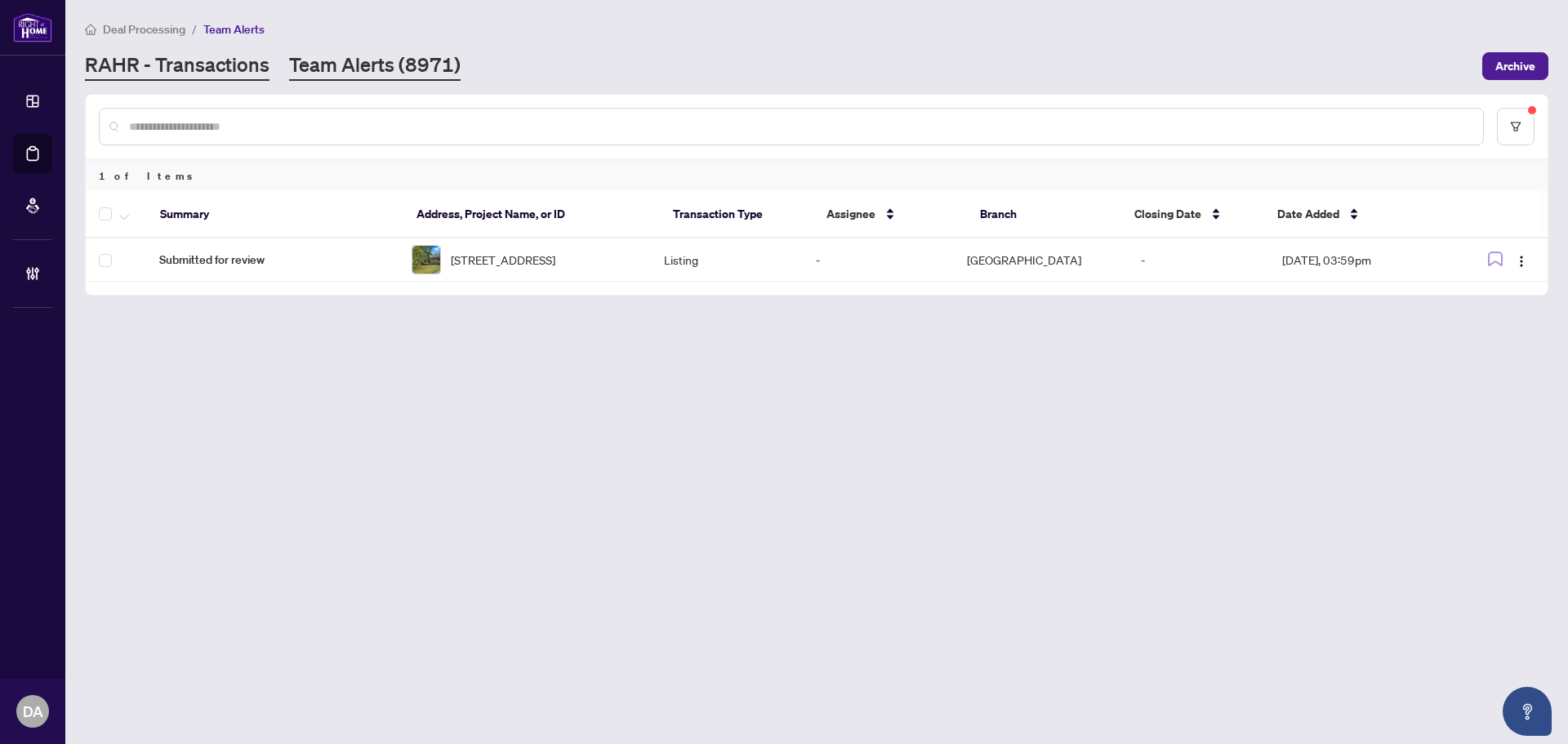
click at [198, 58] on link "RAHR - Transactions" at bounding box center [177, 66] width 184 height 30
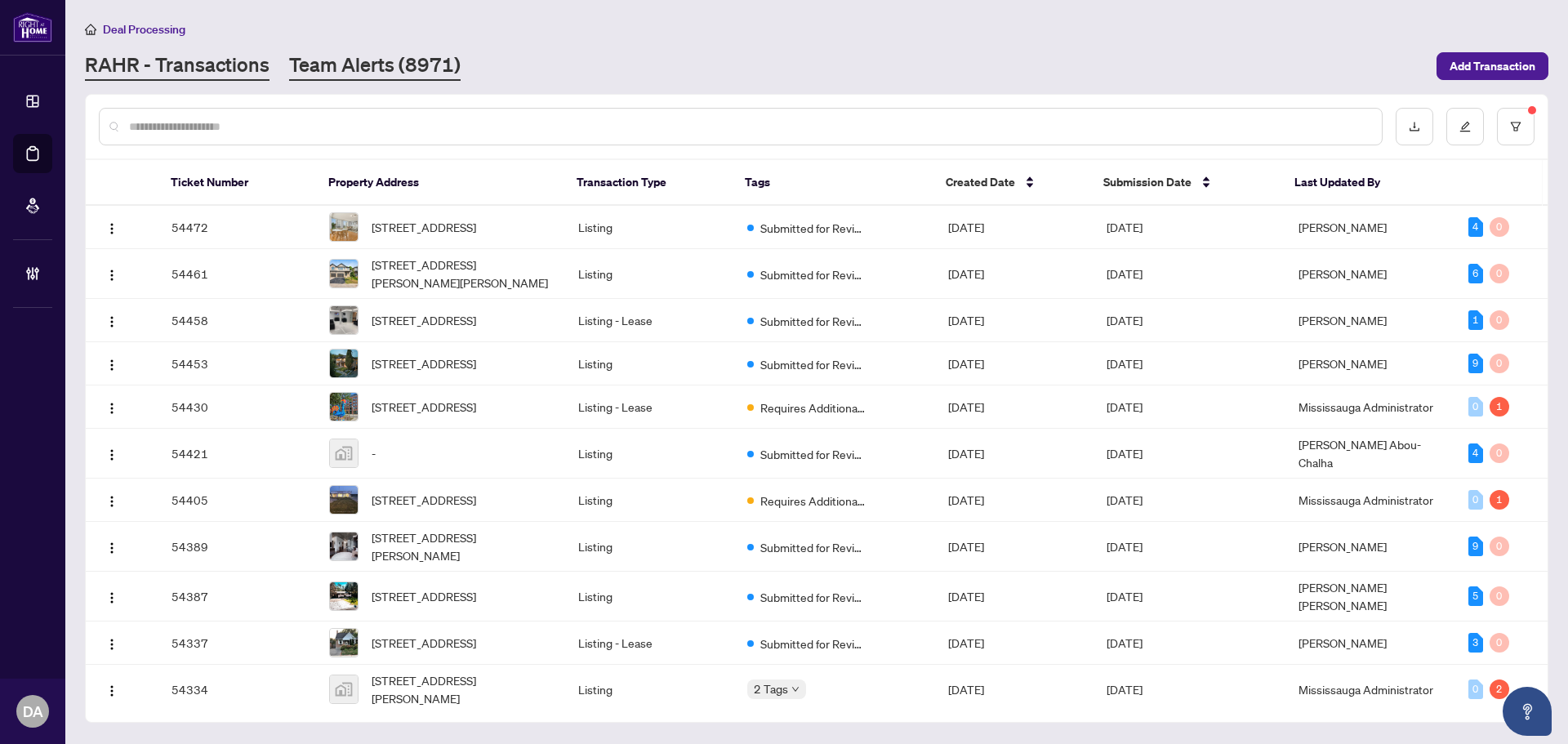
click at [338, 63] on link "Team Alerts (8971)" at bounding box center [375, 66] width 172 height 30
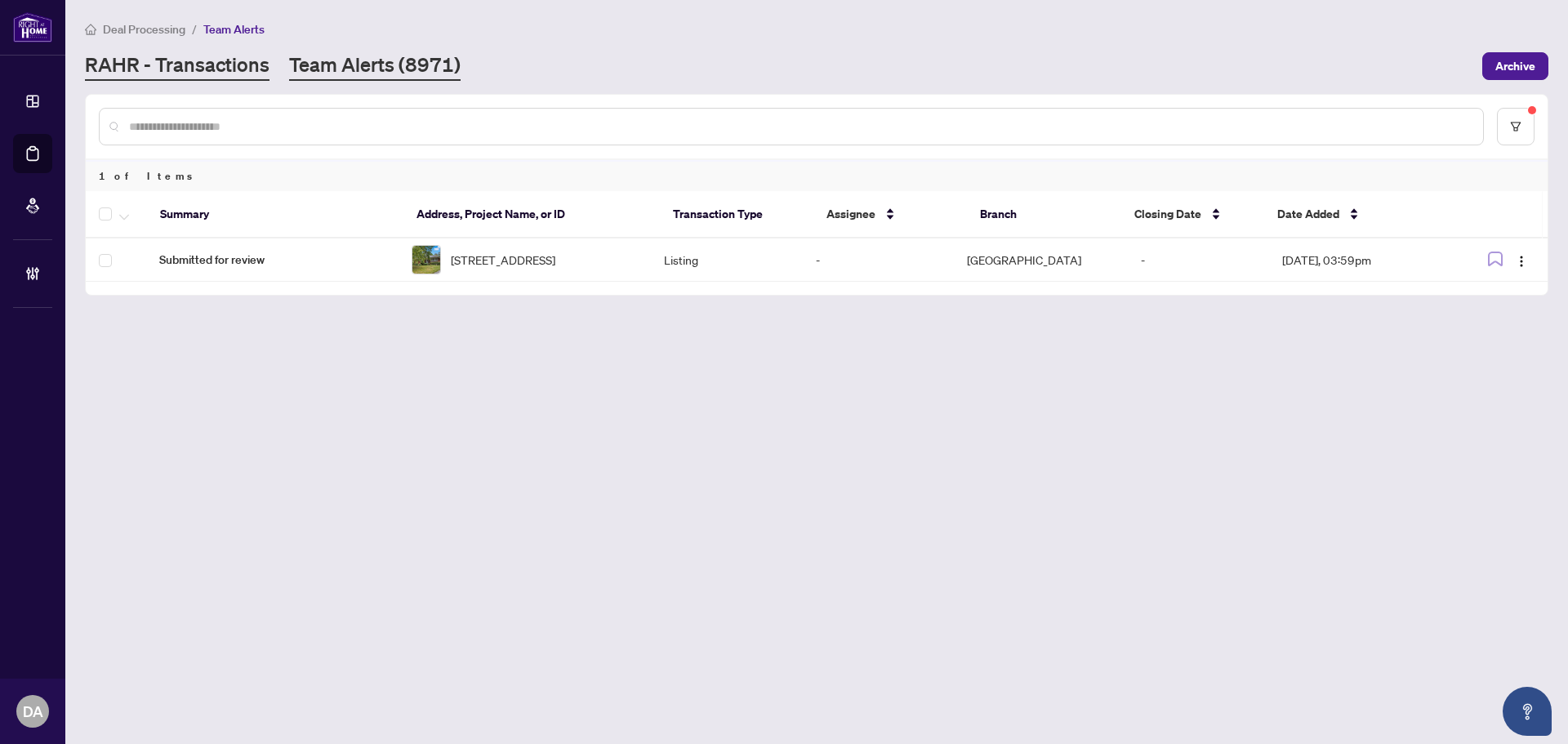
click at [230, 62] on link "RAHR - Transactions" at bounding box center [177, 66] width 184 height 30
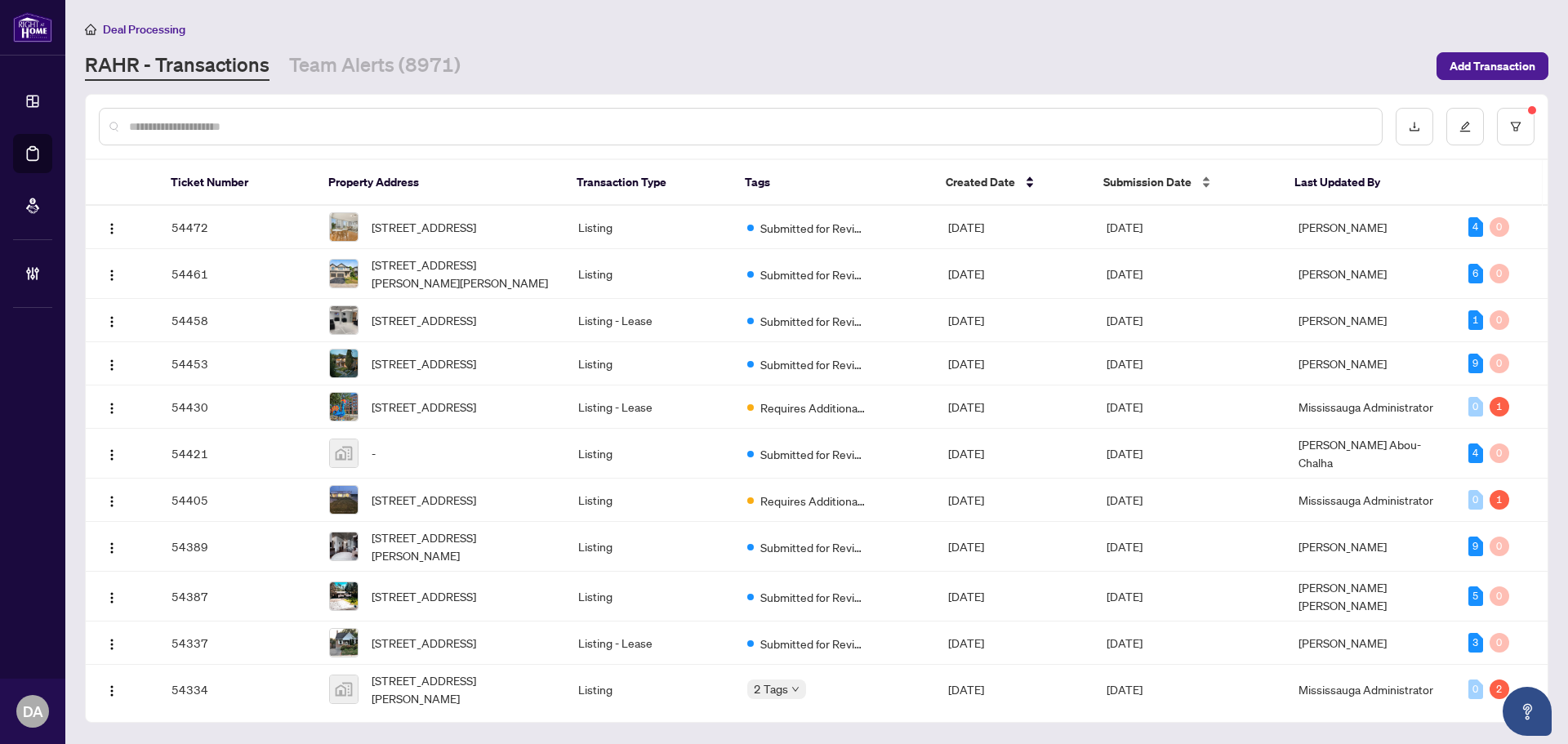
click at [1185, 179] on span "Submission Date" at bounding box center [1147, 183] width 88 height 18
click at [1197, 183] on div "Submission Date" at bounding box center [1185, 183] width 165 height 18
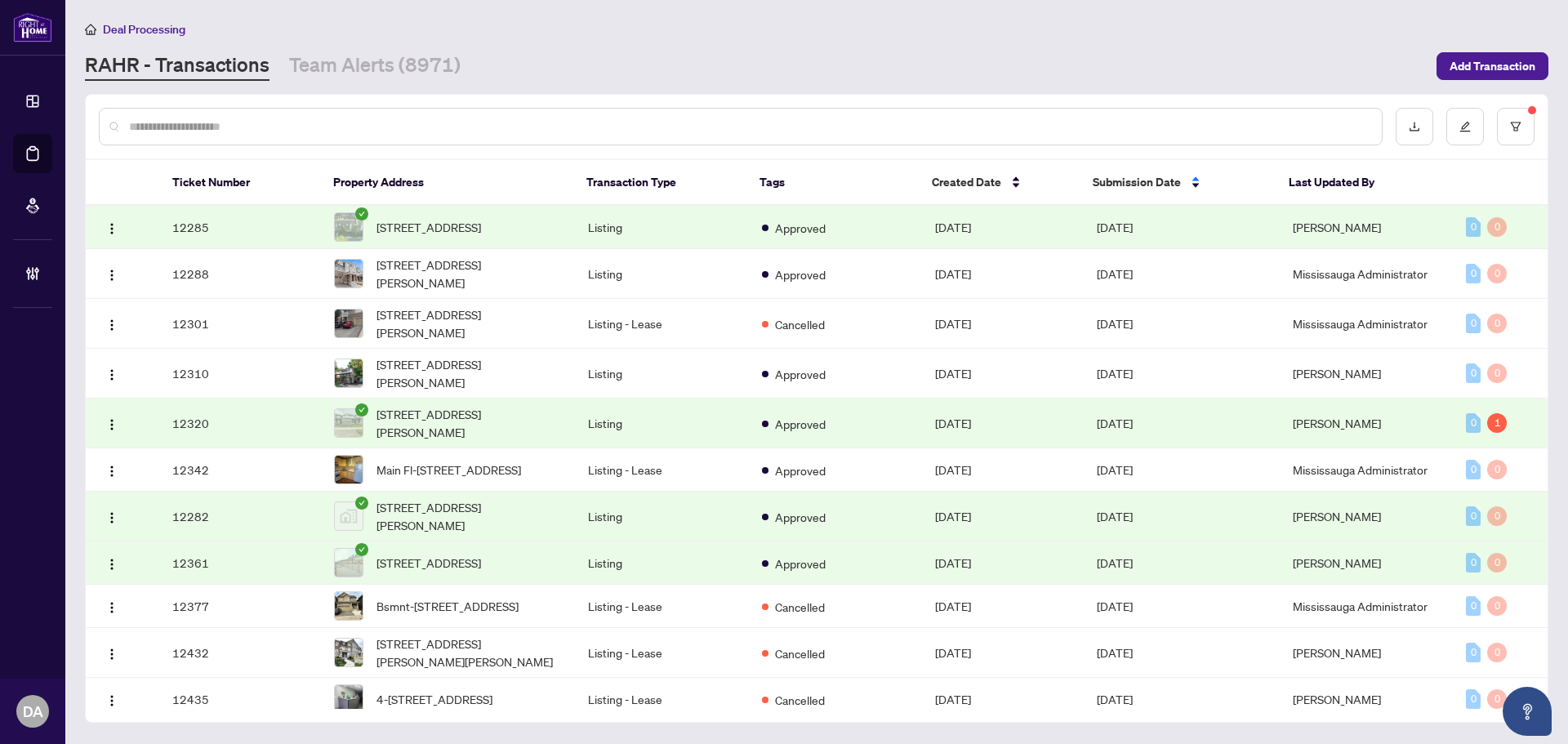
click at [574, 56] on div "RAHR - Transactions Team Alerts (8971)" at bounding box center [755, 66] width 1341 height 30
click at [332, 67] on link "Team Alerts (8971)" at bounding box center [375, 66] width 172 height 30
